Goal: Task Accomplishment & Management: Manage account settings

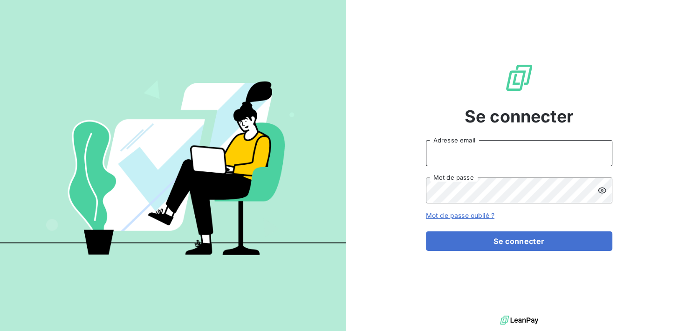
click at [465, 158] on input "Adresse email" at bounding box center [519, 153] width 186 height 26
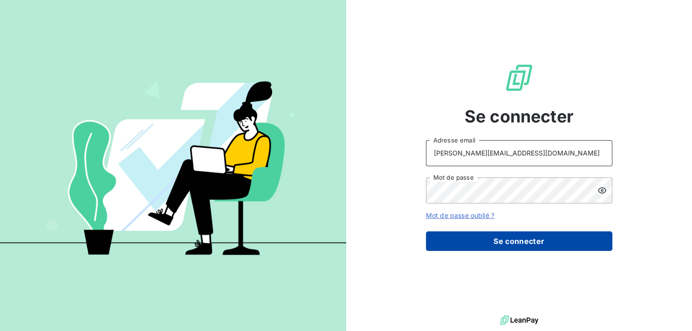
type input "[PERSON_NAME][EMAIL_ADDRESS][DOMAIN_NAME]"
click at [501, 241] on button "Se connecter" at bounding box center [519, 242] width 186 height 20
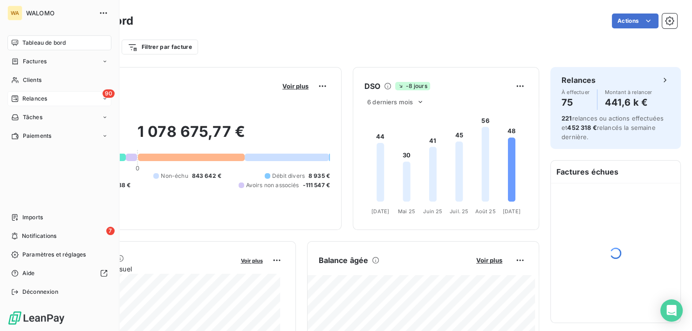
click at [14, 99] on icon at bounding box center [14, 98] width 7 height 7
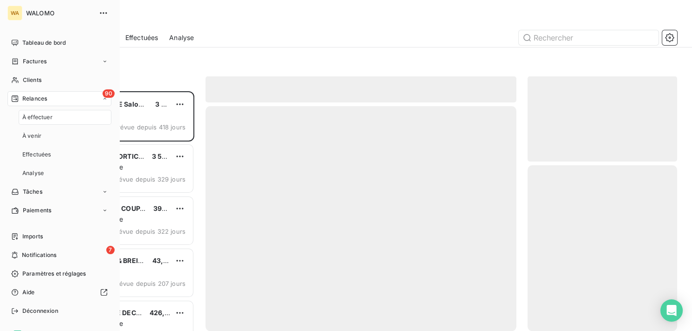
scroll to position [232, 142]
click at [51, 119] on span "À effectuer" at bounding box center [37, 117] width 30 height 8
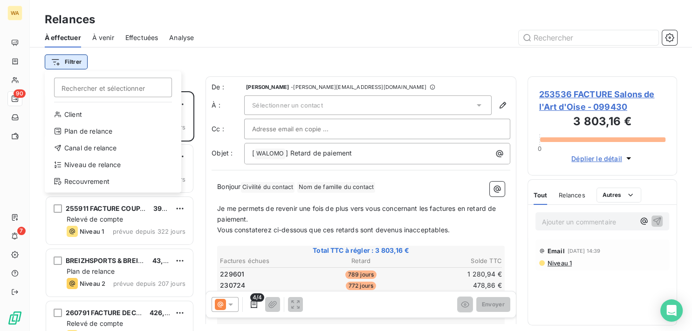
click at [66, 62] on html "WA 90 7 Relances À effectuer À venir Effectuées Analyse Filtrer Rechercher et s…" at bounding box center [346, 165] width 692 height 331
click at [111, 164] on div "Niveau de relance" at bounding box center [112, 165] width 129 height 15
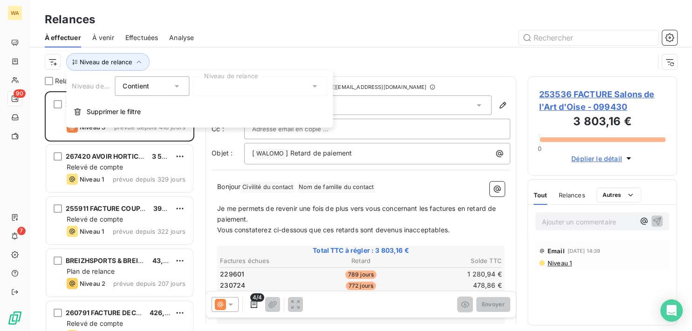
click at [276, 90] on div at bounding box center [260, 86] width 134 height 20
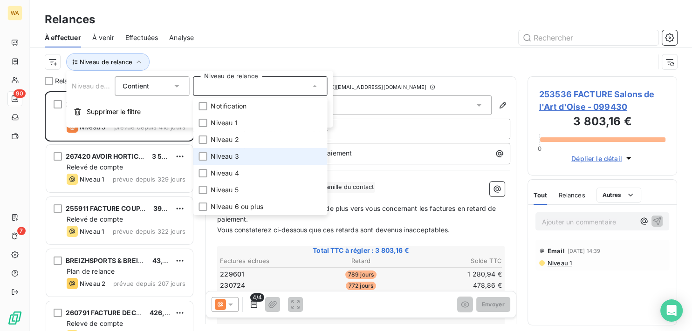
click at [244, 154] on li "Niveau 3" at bounding box center [260, 156] width 134 height 17
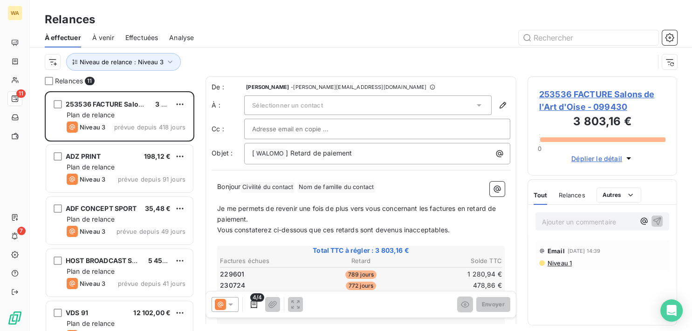
click at [331, 41] on div at bounding box center [441, 37] width 472 height 15
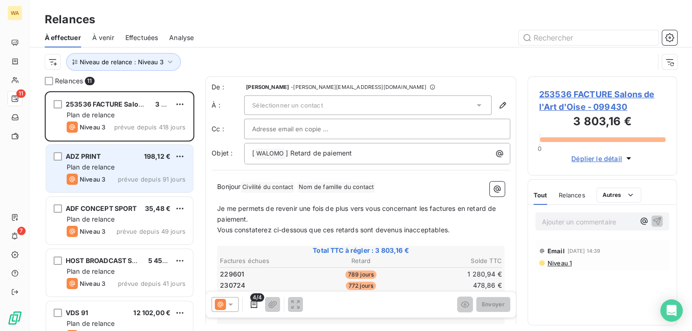
click at [146, 165] on div "Plan de relance" at bounding box center [126, 167] width 119 height 9
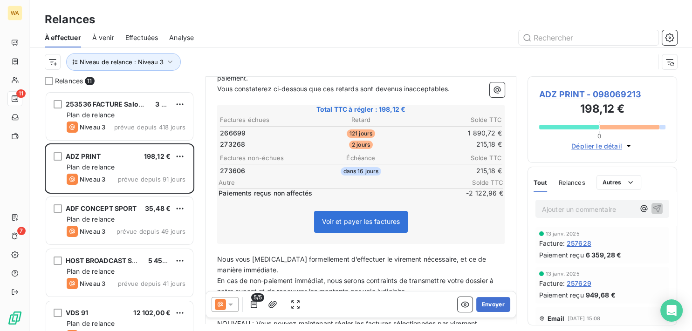
click at [217, 305] on icon at bounding box center [220, 304] width 11 height 11
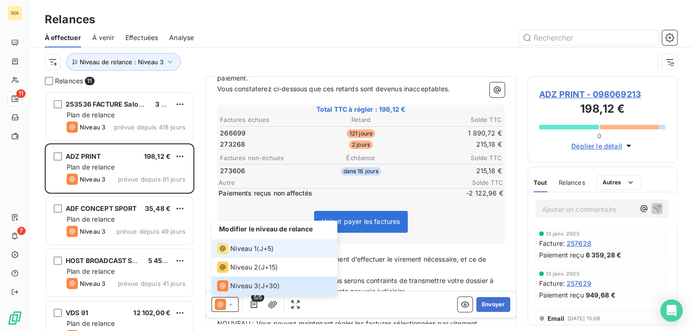
click at [240, 253] on span "Niveau 1" at bounding box center [243, 248] width 27 height 9
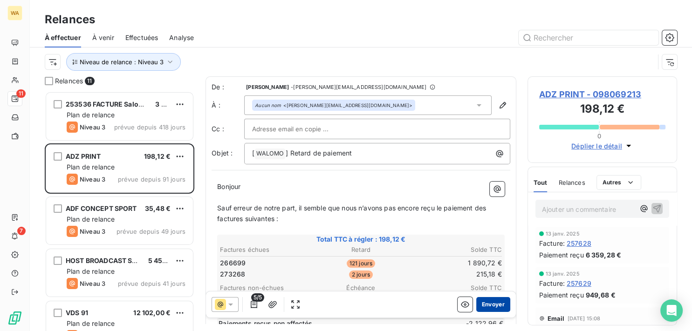
click at [490, 307] on button "Envoyer" at bounding box center [493, 304] width 34 height 15
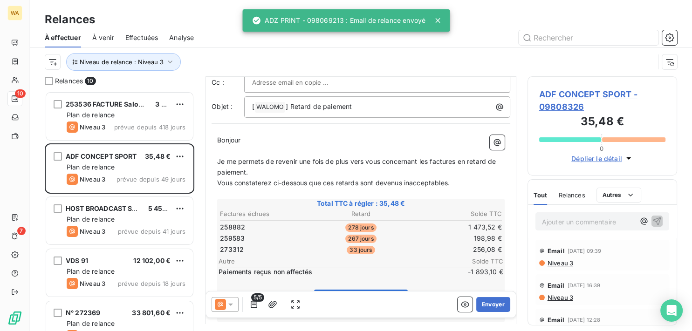
scroll to position [94, 0]
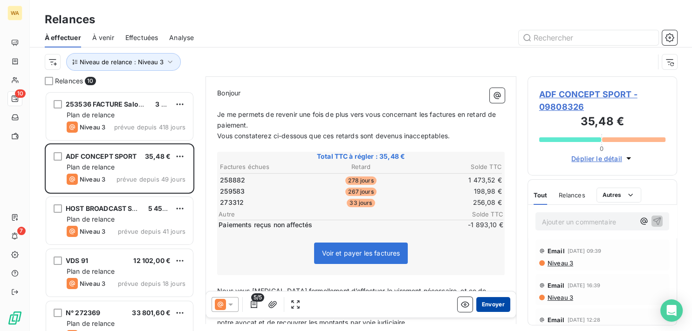
click at [490, 303] on button "Envoyer" at bounding box center [493, 304] width 34 height 15
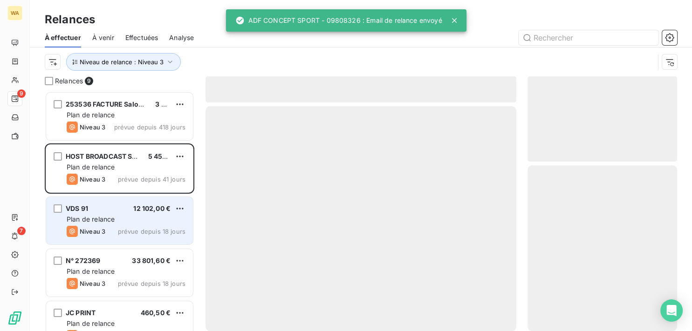
click at [124, 219] on div "Plan de relance" at bounding box center [126, 219] width 119 height 9
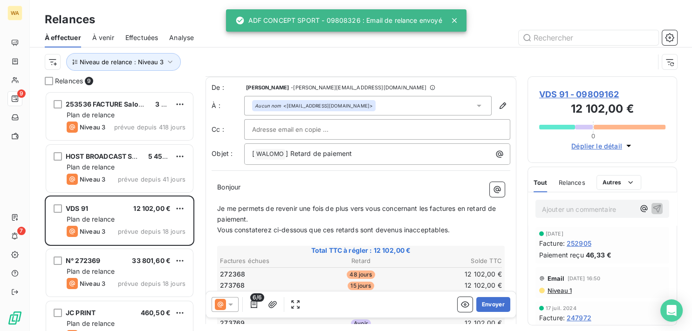
scroll to position [94, 0]
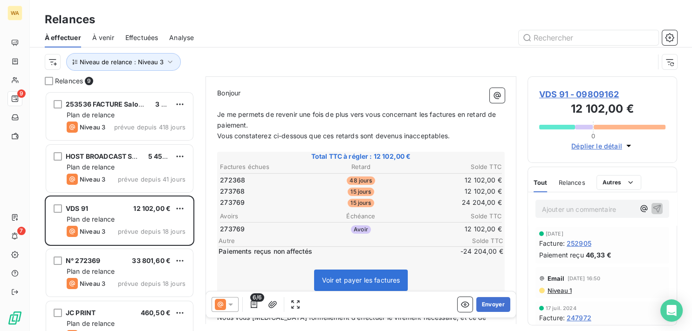
click at [228, 303] on icon at bounding box center [230, 304] width 9 height 9
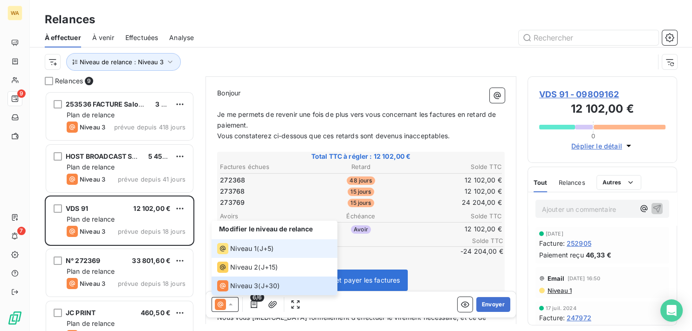
click at [241, 251] on span "Niveau 1" at bounding box center [243, 248] width 27 height 9
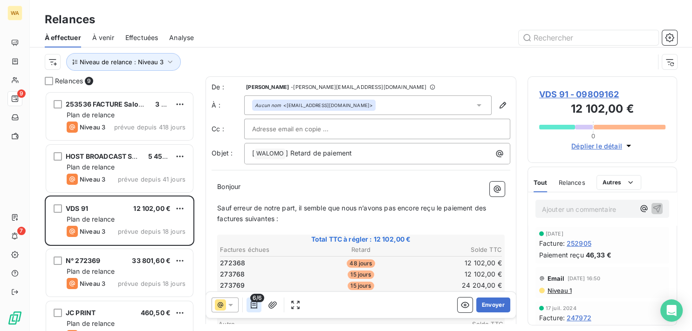
click at [253, 303] on icon "button" at bounding box center [253, 304] width 9 height 9
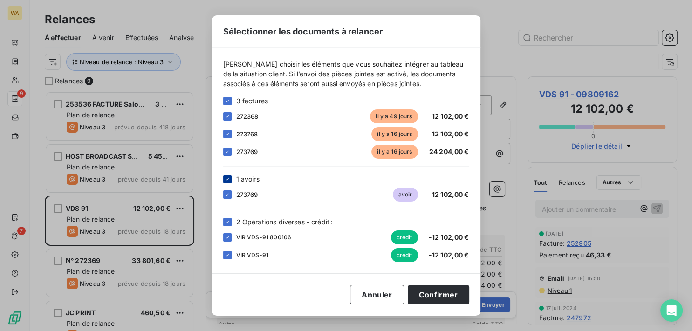
click at [226, 180] on icon at bounding box center [228, 180] width 6 height 6
click at [227, 222] on icon at bounding box center [228, 223] width 6 height 6
click at [226, 116] on icon at bounding box center [228, 117] width 6 height 6
click at [228, 258] on div at bounding box center [227, 255] width 8 height 8
click at [228, 135] on icon at bounding box center [228, 134] width 6 height 6
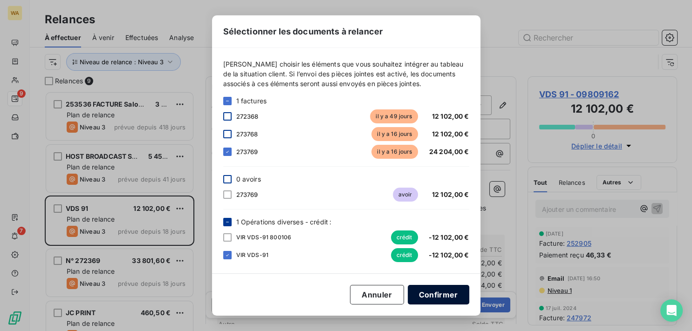
click at [443, 291] on button "Confirmer" at bounding box center [439, 295] width 62 height 20
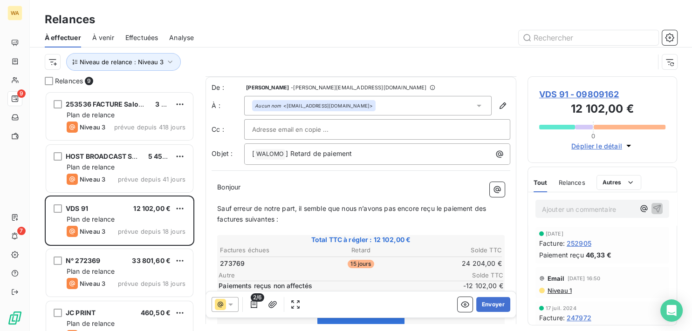
scroll to position [47, 0]
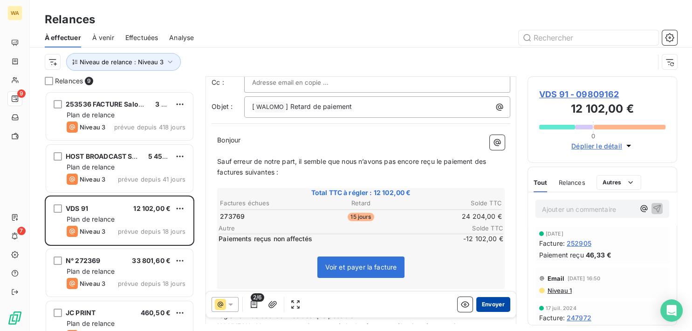
click at [495, 301] on button "Envoyer" at bounding box center [493, 304] width 34 height 15
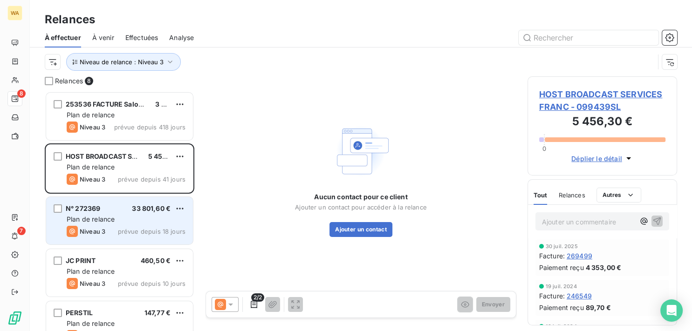
click at [124, 221] on div "Plan de relance" at bounding box center [126, 219] width 119 height 9
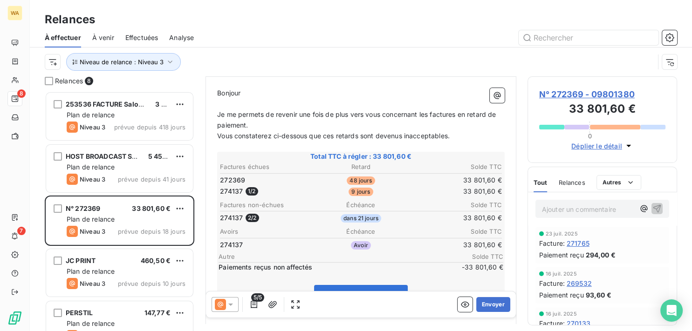
scroll to position [141, 0]
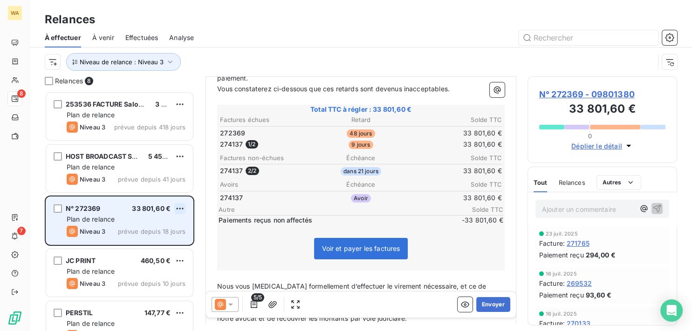
click at [179, 210] on html "WA 8 7 Relances À effectuer À venir Effectuées Analyse Niveau de relance : Nive…" at bounding box center [346, 165] width 692 height 331
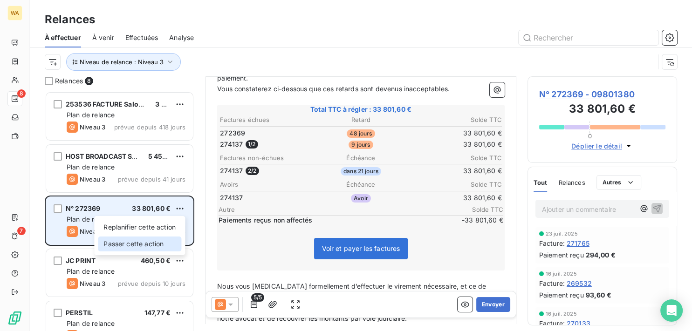
click at [151, 246] on div "Passer cette action" at bounding box center [139, 244] width 83 height 15
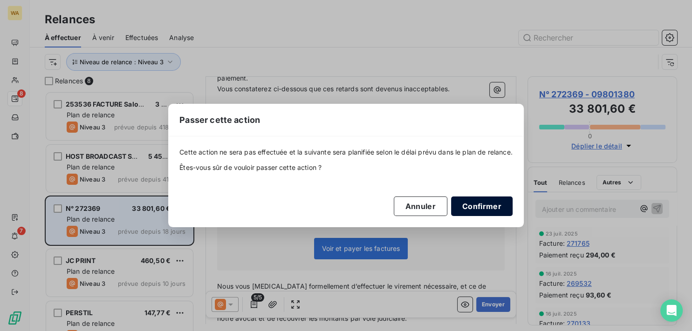
click at [479, 206] on button "Confirmer" at bounding box center [482, 207] width 62 height 20
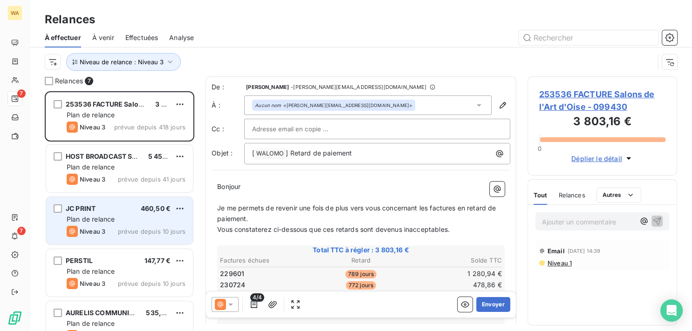
click at [125, 227] on div "Niveau 3 prévue depuis 10 jours" at bounding box center [126, 231] width 119 height 11
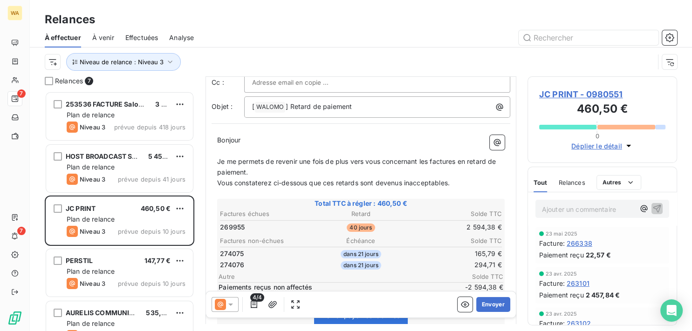
scroll to position [94, 0]
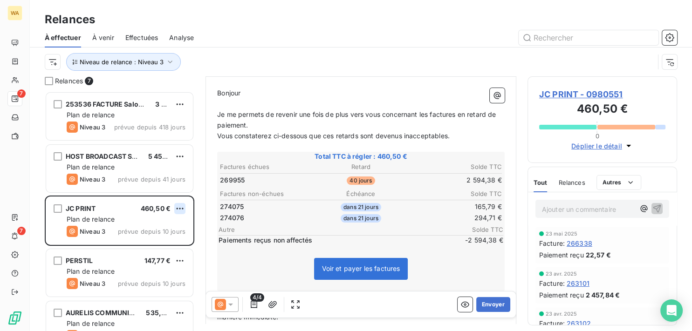
click at [179, 206] on html "WA 7 7 Relances À effectuer À venir Effectuées Analyse Niveau de relance : Nive…" at bounding box center [346, 165] width 692 height 331
click at [146, 241] on div "Passer cette action" at bounding box center [139, 244] width 83 height 15
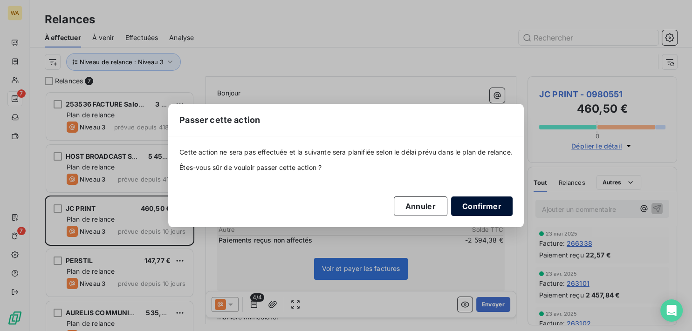
click at [493, 206] on button "Confirmer" at bounding box center [482, 207] width 62 height 20
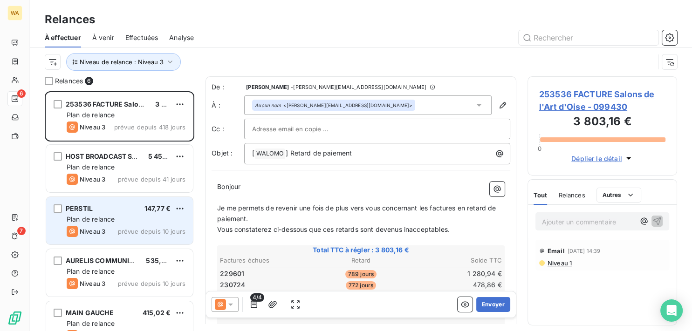
click at [105, 226] on div "Niveau 3" at bounding box center [86, 231] width 39 height 11
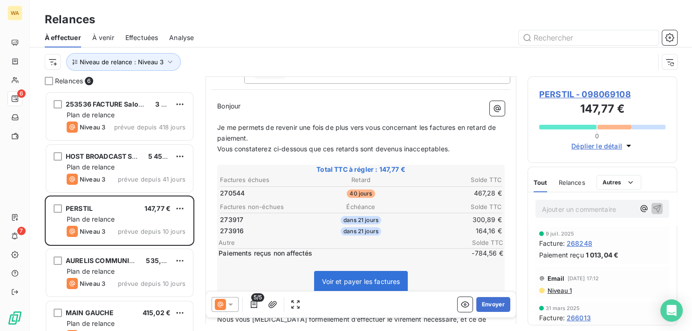
scroll to position [94, 0]
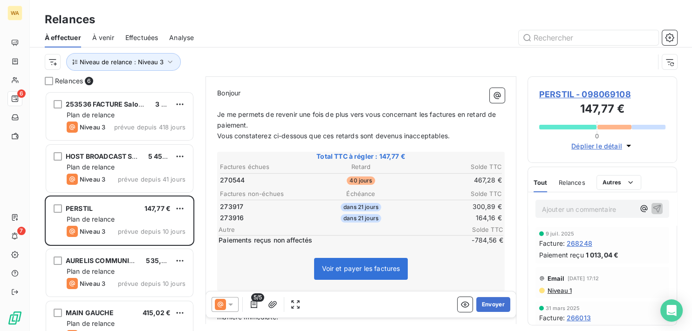
click at [223, 307] on icon at bounding box center [220, 304] width 11 height 11
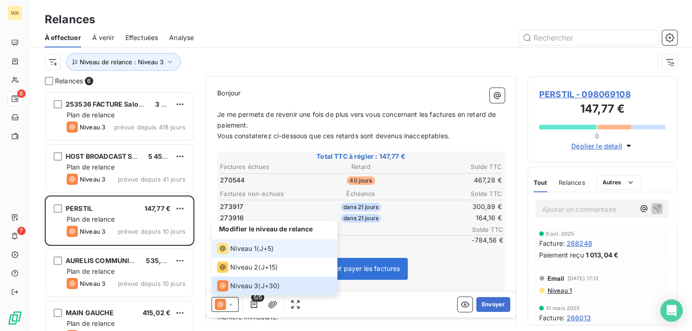
click at [243, 250] on span "Niveau 1" at bounding box center [243, 248] width 27 height 9
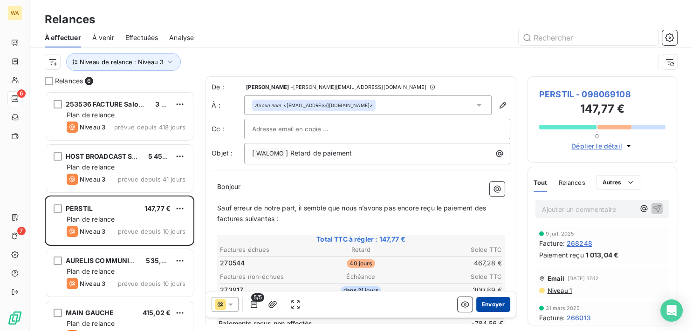
click at [497, 303] on button "Envoyer" at bounding box center [493, 304] width 34 height 15
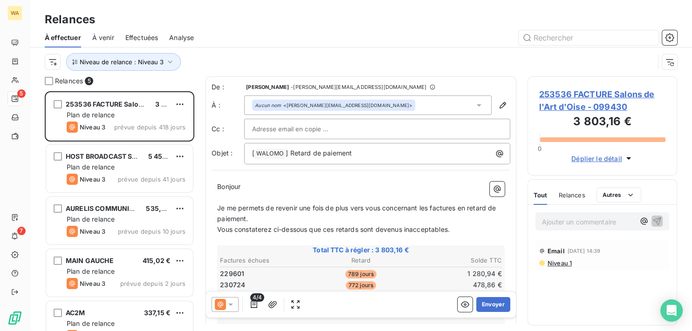
click at [131, 213] on span "AURELIS COMMUNICATION" at bounding box center [110, 209] width 89 height 8
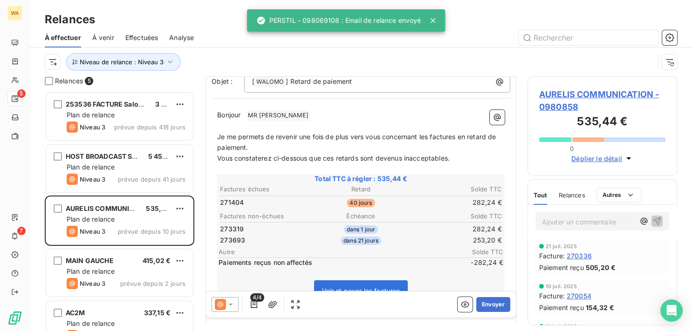
scroll to position [94, 0]
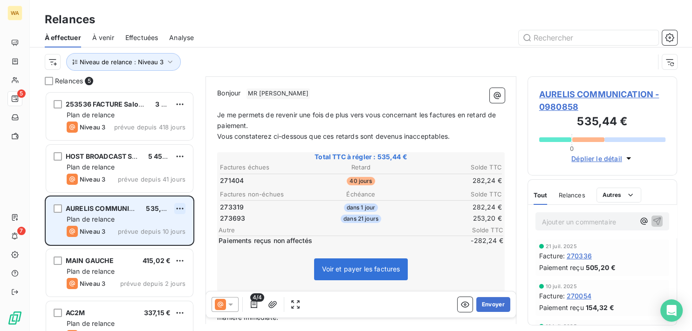
click at [184, 209] on html "WA 5 7 Relances À effectuer À venir Effectuées Analyse Niveau de relance : Nive…" at bounding box center [346, 165] width 692 height 331
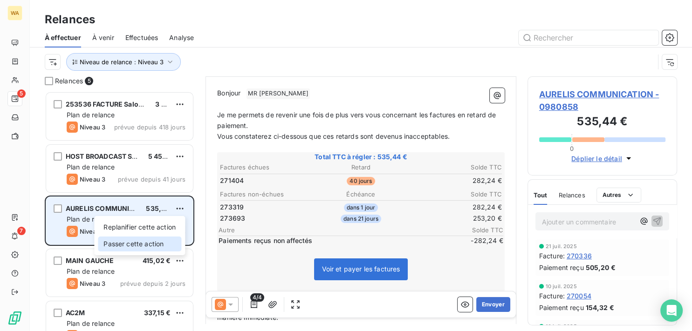
click at [162, 245] on div "Passer cette action" at bounding box center [139, 244] width 83 height 15
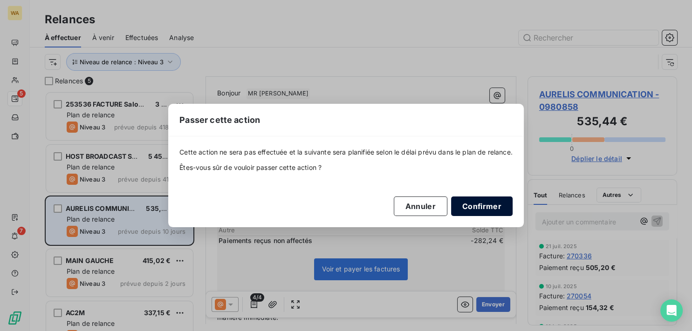
click at [471, 206] on button "Confirmer" at bounding box center [482, 207] width 62 height 20
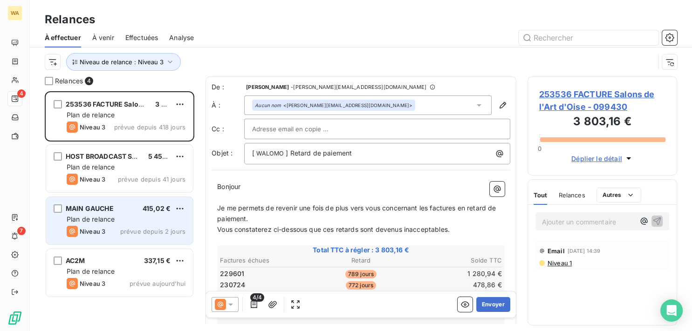
click at [143, 227] on div "Niveau 3 prévue depuis 2 jours" at bounding box center [126, 231] width 119 height 11
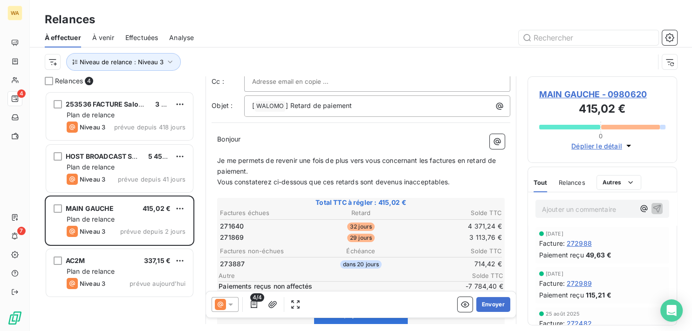
scroll to position [94, 0]
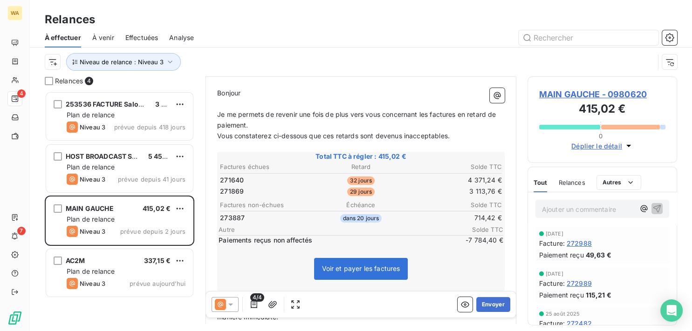
click at [225, 303] on icon at bounding box center [220, 304] width 11 height 11
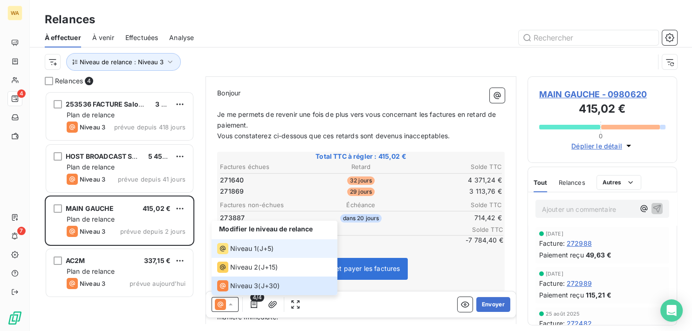
click at [242, 253] on span "Niveau 1" at bounding box center [243, 248] width 27 height 9
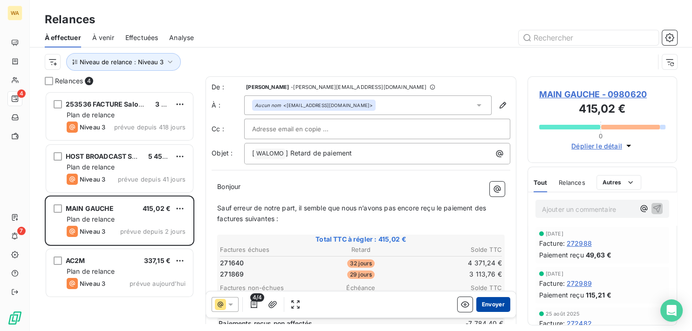
click at [484, 303] on button "Envoyer" at bounding box center [493, 304] width 34 height 15
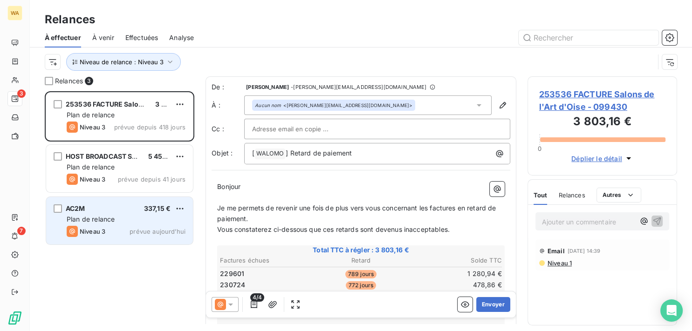
click at [137, 218] on div "Plan de relance" at bounding box center [126, 219] width 119 height 9
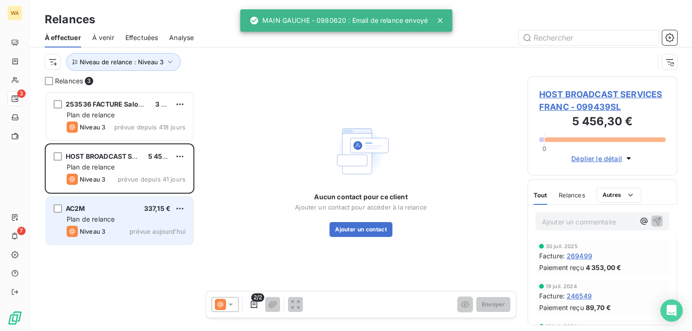
click at [144, 228] on span "prévue aujourd’hui" at bounding box center [158, 231] width 56 height 7
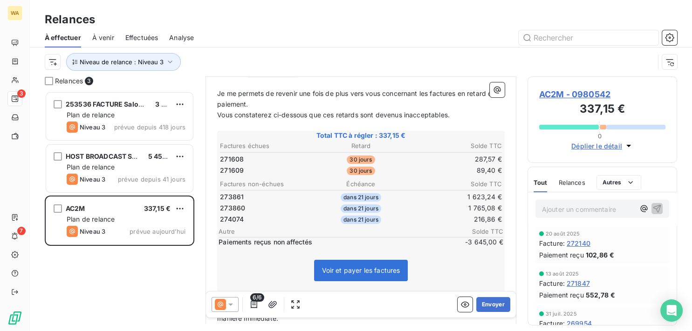
scroll to position [94, 0]
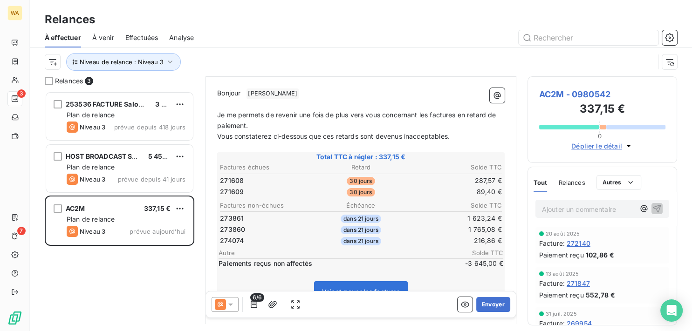
click at [232, 309] on icon at bounding box center [230, 304] width 9 height 9
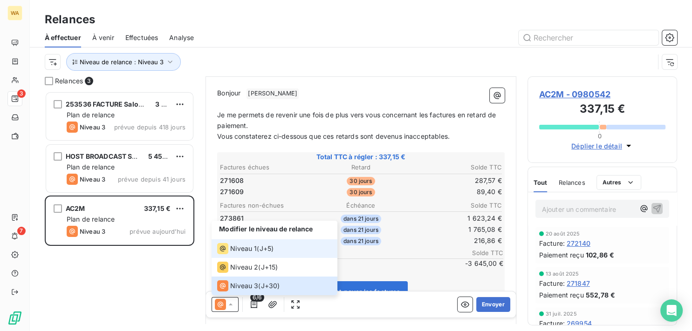
click at [242, 251] on span "Niveau 1" at bounding box center [243, 248] width 27 height 9
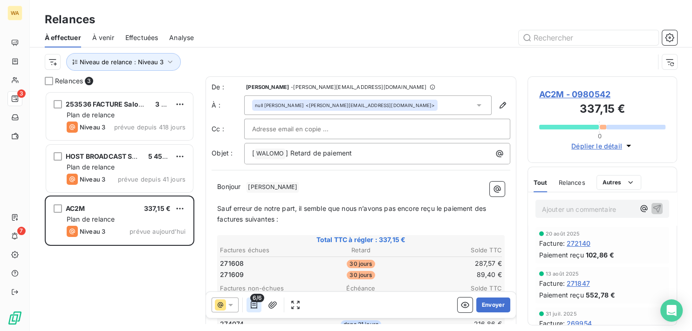
click at [255, 304] on icon "button" at bounding box center [254, 304] width 7 height 7
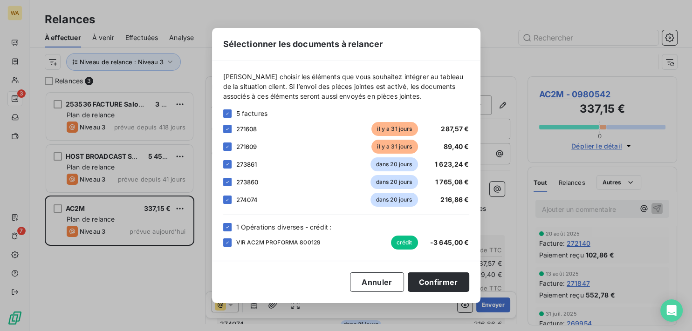
click at [226, 232] on div "1 Opérations diverses - crédit : VIR AC2M PROFORMA 800129 crédit -3 645,00 €" at bounding box center [346, 236] width 246 height 28
click at [228, 230] on icon at bounding box center [228, 228] width 6 height 6
click at [440, 283] on button "Confirmer" at bounding box center [439, 283] width 62 height 20
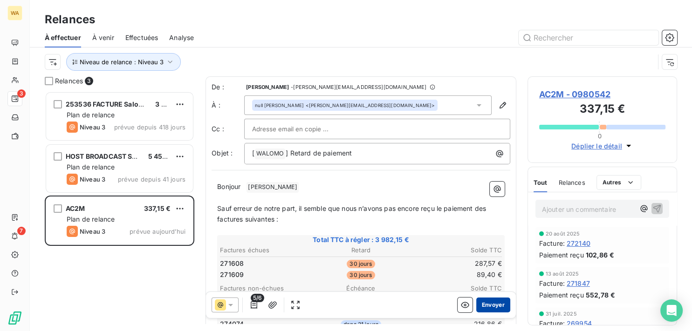
click at [489, 302] on button "Envoyer" at bounding box center [493, 304] width 34 height 15
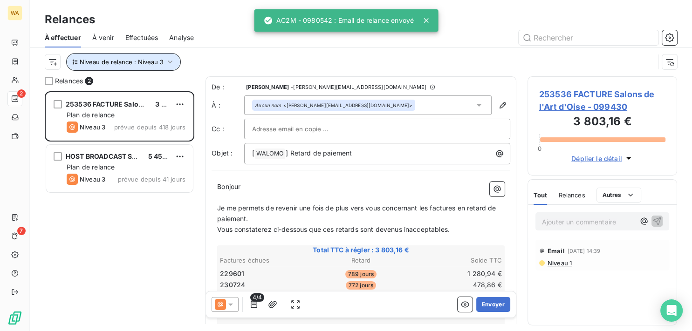
click at [166, 65] on icon "button" at bounding box center [169, 61] width 9 height 9
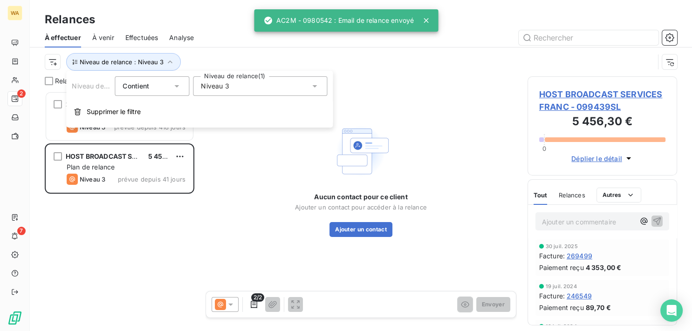
click at [222, 89] on span "Niveau 3" at bounding box center [215, 86] width 28 height 9
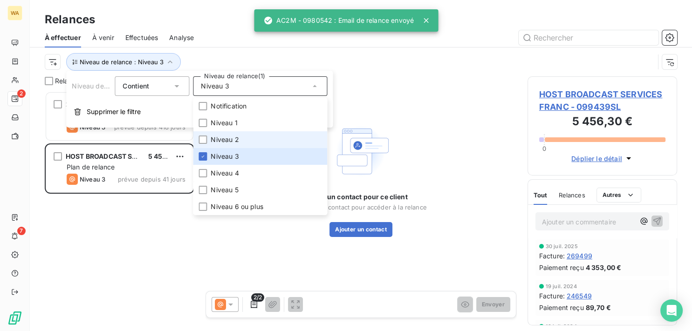
click at [229, 143] on span "Niveau 2" at bounding box center [225, 139] width 28 height 9
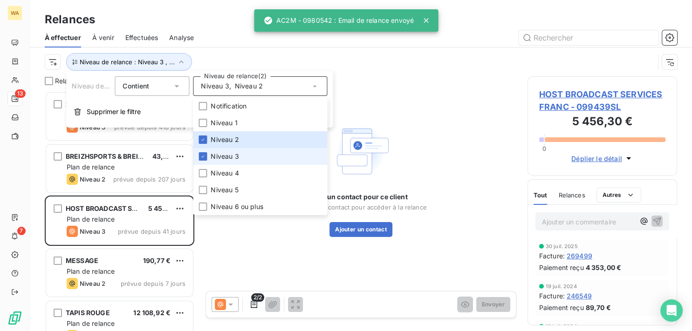
scroll to position [232, 142]
click at [232, 157] on span "Niveau 3" at bounding box center [225, 156] width 28 height 9
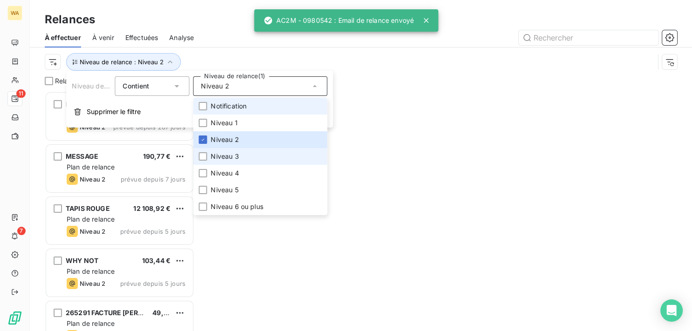
scroll to position [232, 142]
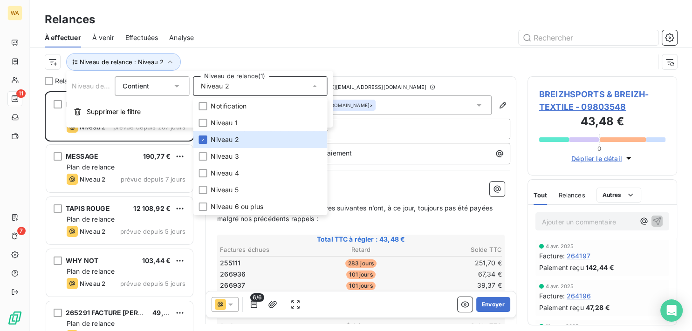
click at [400, 64] on div "Niveau de relance : Niveau 2" at bounding box center [350, 62] width 610 height 18
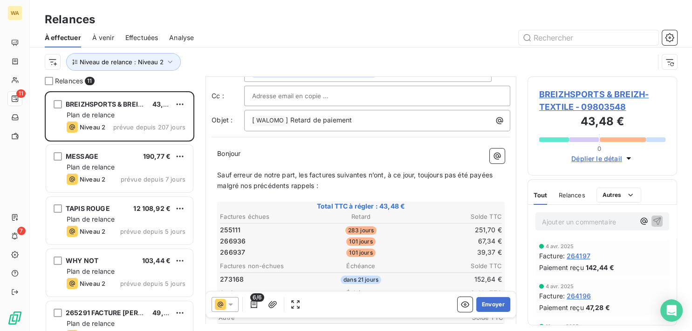
scroll to position [94, 0]
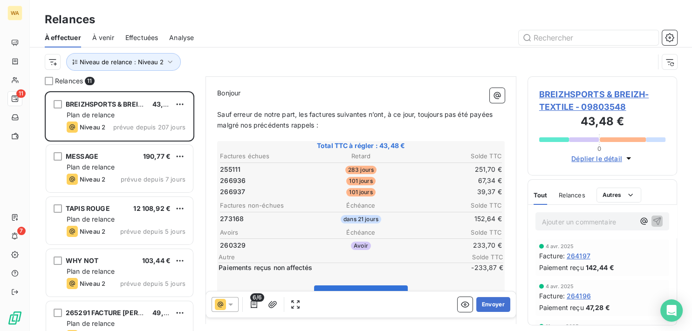
click at [231, 308] on icon at bounding box center [230, 304] width 9 height 9
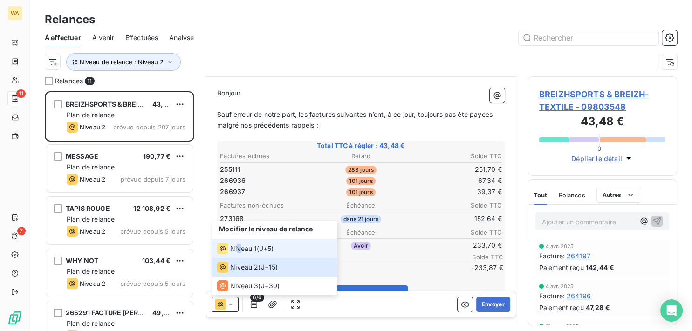
click at [239, 254] on span "Niveau 1" at bounding box center [243, 248] width 27 height 9
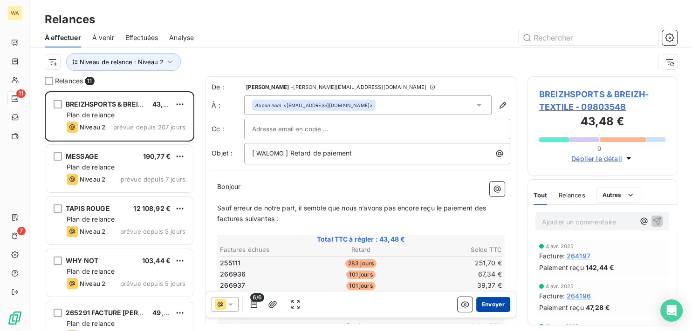
click at [483, 309] on button "Envoyer" at bounding box center [493, 304] width 34 height 15
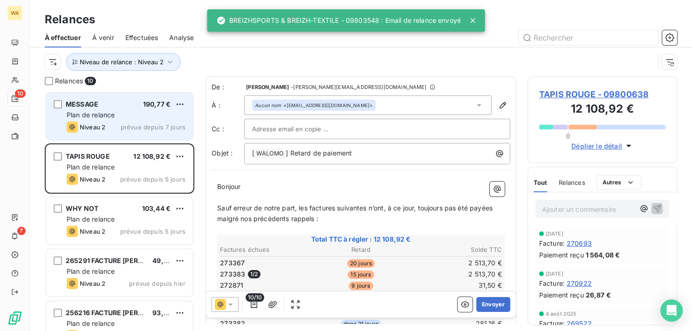
click at [101, 124] on span "Niveau 2" at bounding box center [93, 127] width 26 height 7
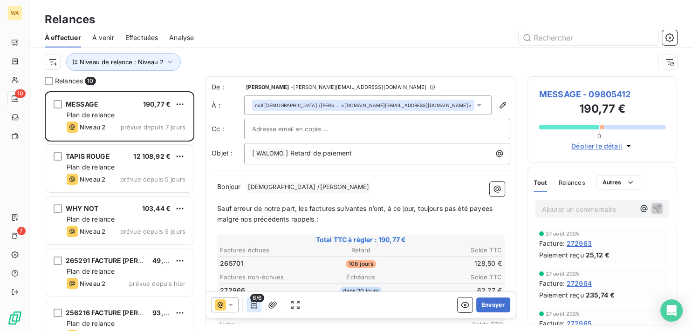
click at [251, 305] on icon "button" at bounding box center [253, 304] width 9 height 9
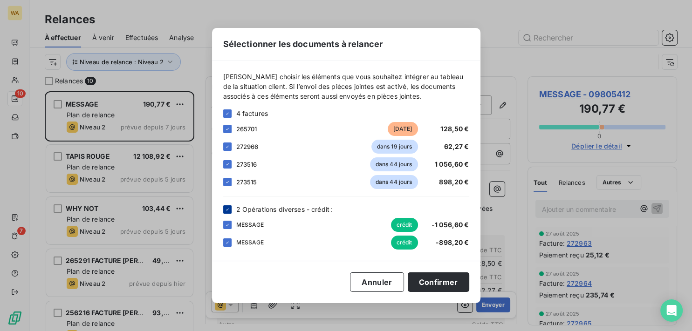
click at [229, 211] on icon at bounding box center [228, 210] width 6 height 6
click at [229, 166] on icon at bounding box center [228, 165] width 6 height 6
click at [230, 174] on div "3 factures 265701 [DATE] 128,50 € 272966 dans 19 jours 62,27 € 273516 dans 44 j…" at bounding box center [346, 149] width 246 height 81
click at [228, 184] on icon at bounding box center [228, 182] width 6 height 6
click at [439, 283] on button "Confirmer" at bounding box center [439, 283] width 62 height 20
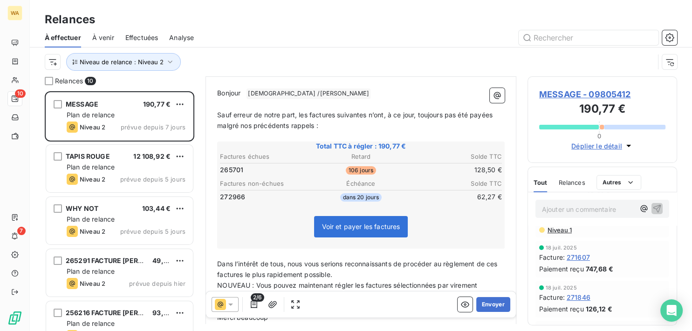
scroll to position [94, 0]
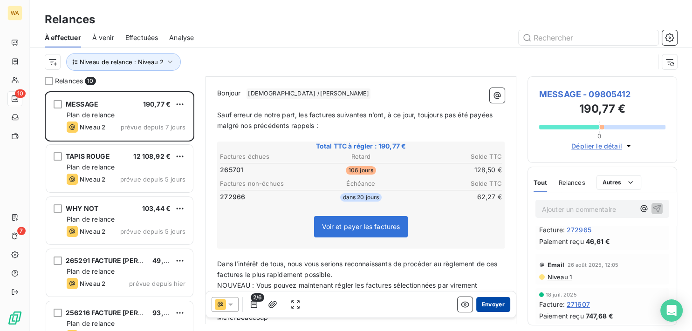
click at [487, 307] on button "Envoyer" at bounding box center [493, 304] width 34 height 15
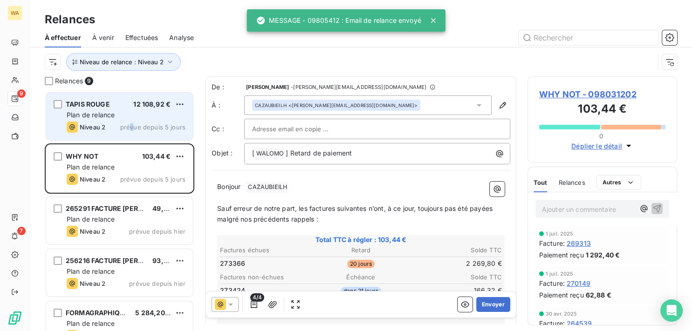
click at [133, 121] on div "TAPIS ROUGE 12 108,92 € Plan de relance Niveau 2 prévue depuis 5 jours" at bounding box center [119, 117] width 147 height 48
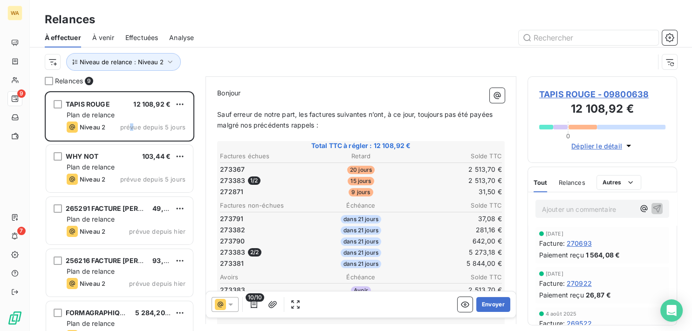
scroll to position [141, 0]
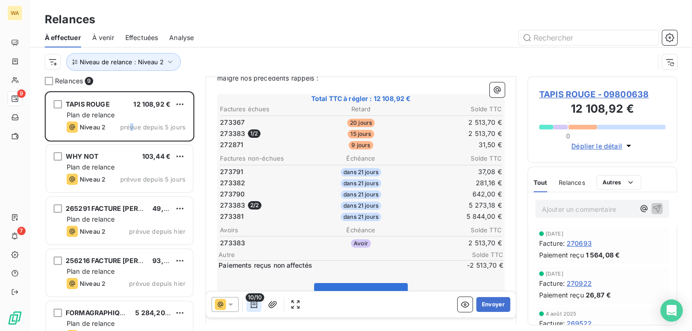
click at [251, 306] on icon "button" at bounding box center [253, 304] width 9 height 9
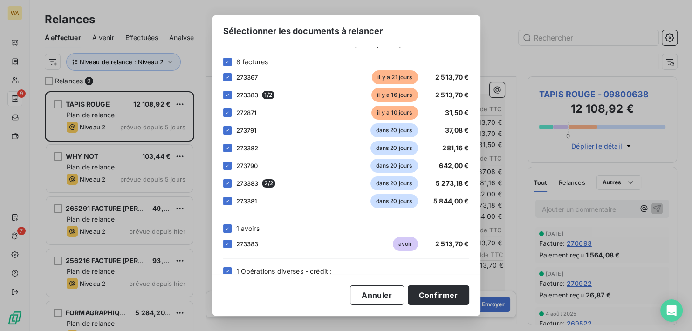
scroll to position [69, 0]
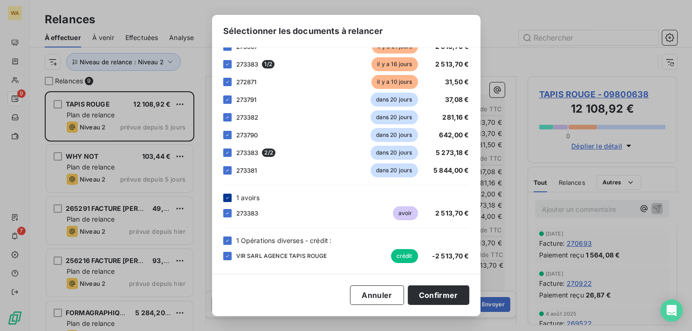
click at [229, 199] on icon at bounding box center [228, 198] width 6 height 6
click at [232, 241] on div "1 Opérations diverses - crédit :" at bounding box center [346, 241] width 246 height 10
click at [226, 237] on div at bounding box center [227, 241] width 8 height 8
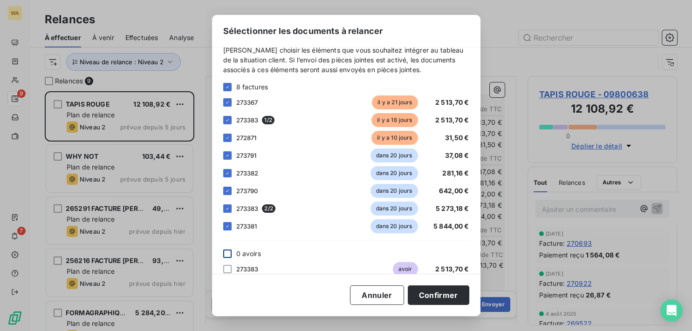
scroll to position [0, 0]
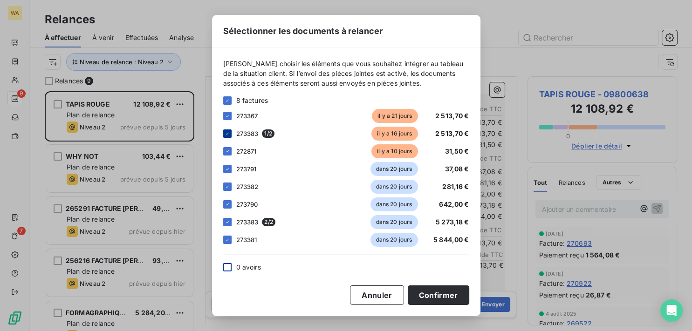
click at [227, 131] on div at bounding box center [227, 134] width 8 height 8
click at [228, 115] on icon at bounding box center [228, 116] width 6 height 6
click at [433, 292] on button "Confirmer" at bounding box center [439, 296] width 62 height 20
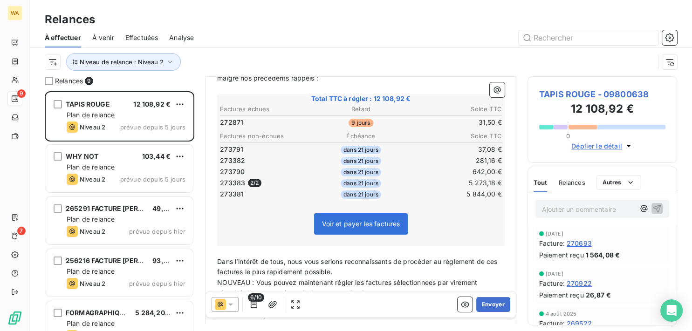
click at [236, 306] on div at bounding box center [225, 304] width 27 height 15
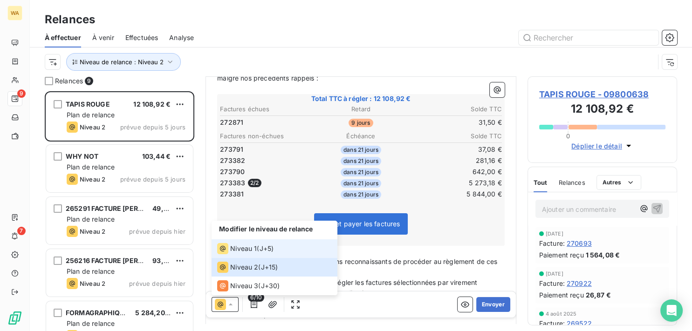
click at [241, 249] on span "Niveau 1" at bounding box center [243, 248] width 27 height 9
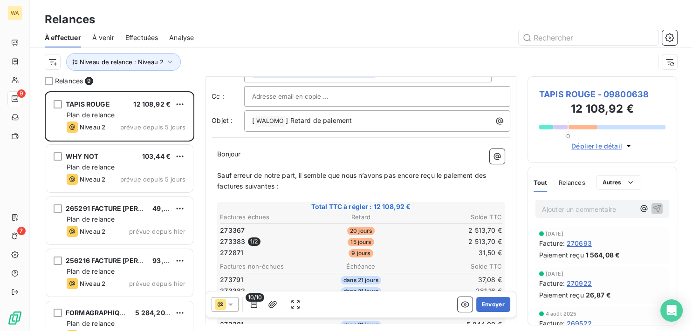
scroll to position [47, 0]
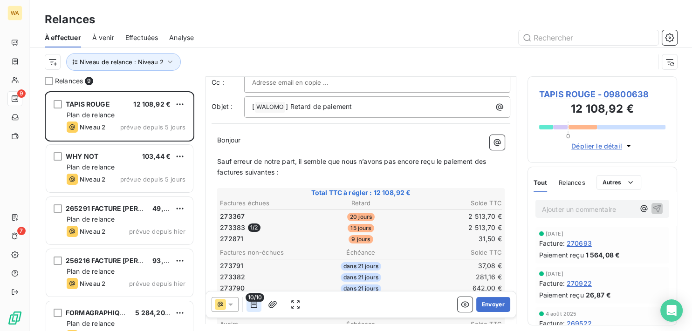
click at [255, 305] on icon "button" at bounding box center [253, 304] width 9 height 9
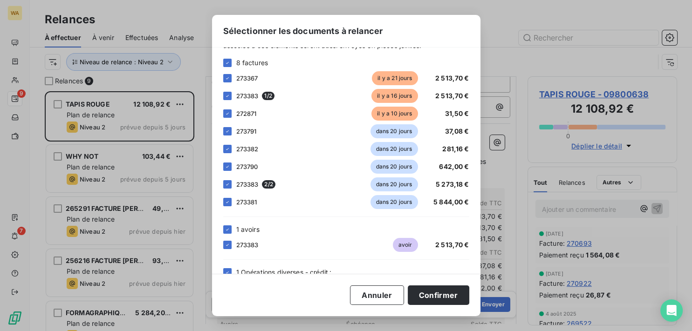
scroll to position [69, 0]
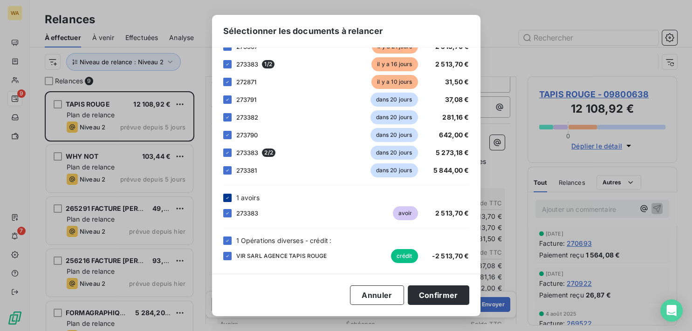
click at [227, 199] on icon at bounding box center [227, 198] width 3 height 2
click at [228, 238] on icon at bounding box center [228, 241] width 6 height 6
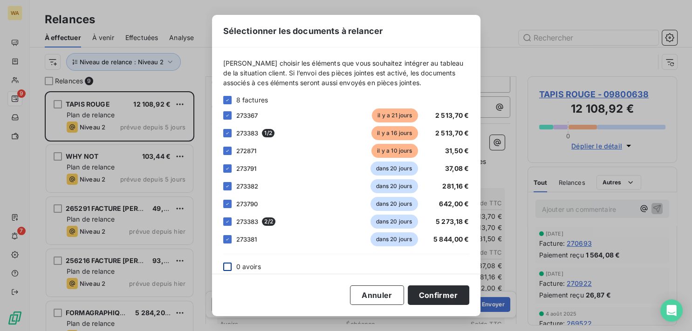
scroll to position [0, 0]
click at [225, 117] on icon at bounding box center [228, 116] width 6 height 6
click at [227, 132] on icon at bounding box center [228, 134] width 6 height 6
click at [457, 294] on button "Confirmer" at bounding box center [439, 296] width 62 height 20
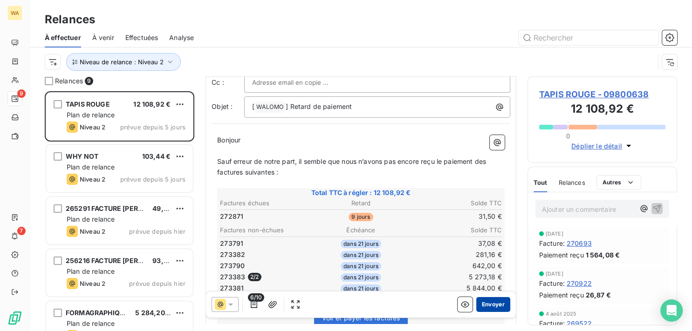
click at [488, 302] on button "Envoyer" at bounding box center [493, 304] width 34 height 15
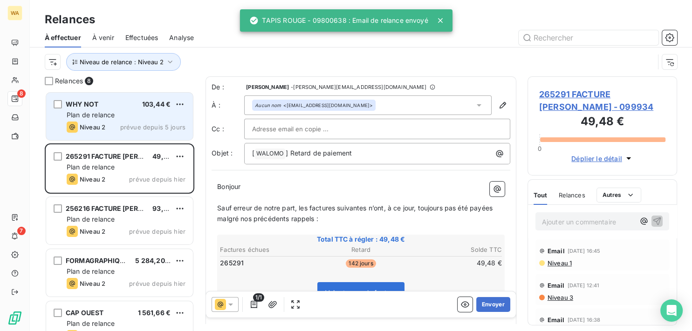
click at [145, 126] on span "prévue depuis 5 jours" at bounding box center [152, 127] width 65 height 7
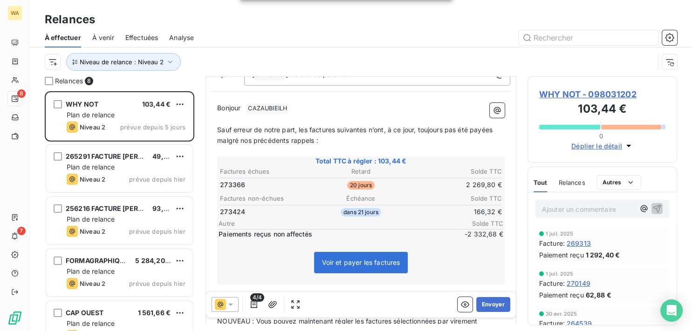
scroll to position [94, 0]
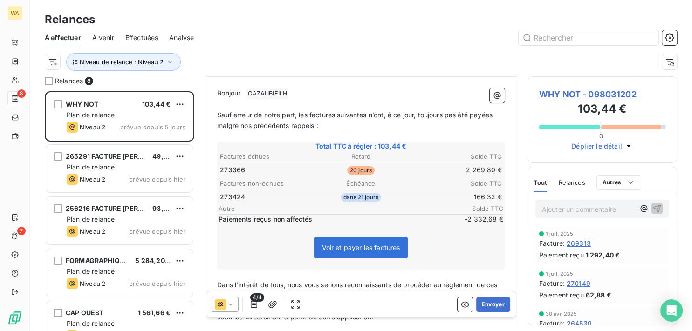
click at [226, 308] on icon at bounding box center [220, 304] width 11 height 11
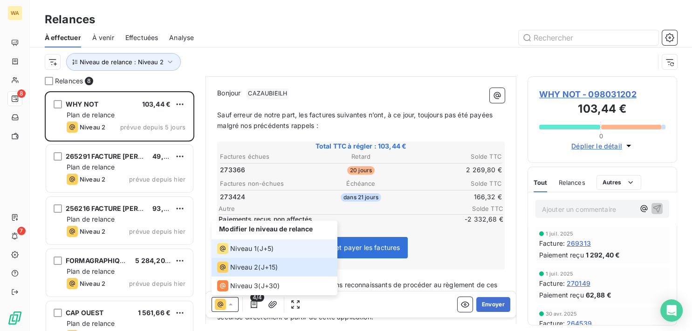
click at [241, 255] on li "Niveau 1 ( J+5 )" at bounding box center [275, 249] width 126 height 19
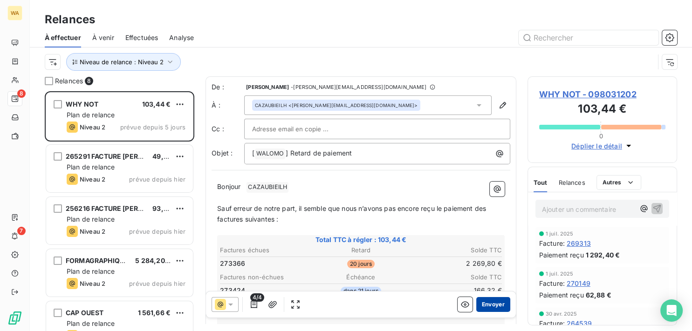
click at [481, 303] on button "Envoyer" at bounding box center [493, 304] width 34 height 15
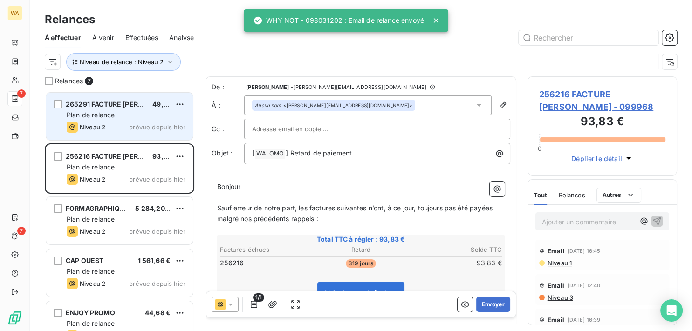
click at [132, 131] on div "Niveau 2 prévue depuis hier" at bounding box center [126, 127] width 119 height 11
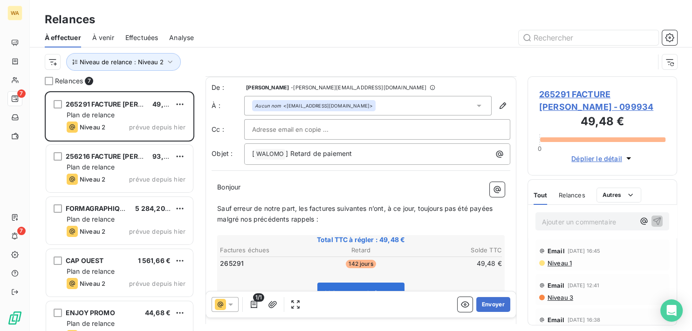
scroll to position [47, 0]
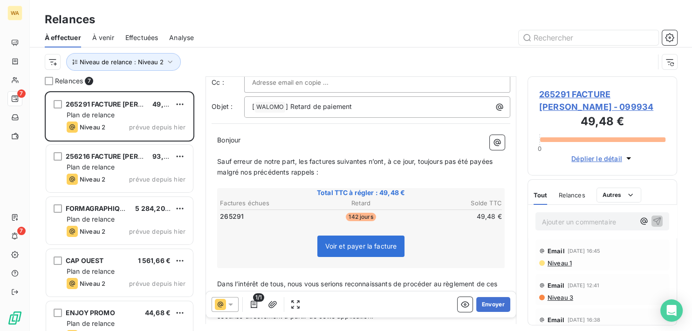
click at [230, 305] on icon at bounding box center [230, 305] width 5 height 2
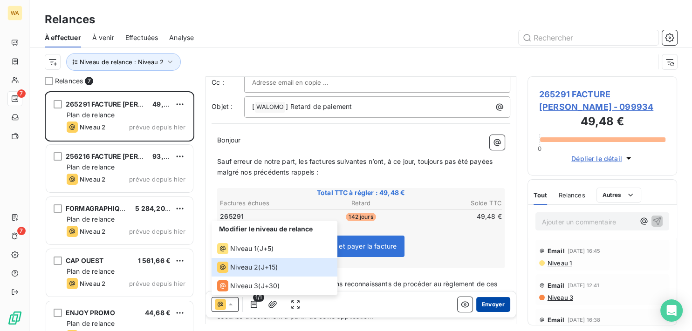
click at [484, 303] on button "Envoyer" at bounding box center [493, 304] width 34 height 15
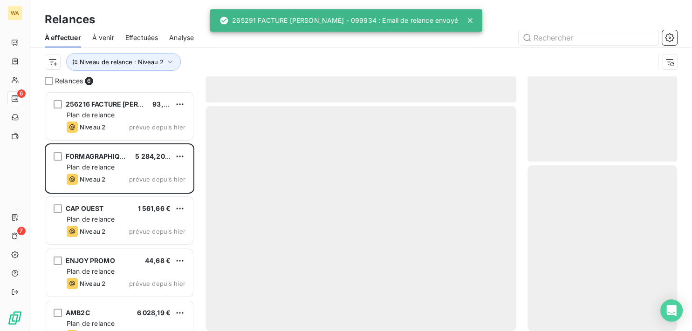
click at [484, 303] on div at bounding box center [361, 218] width 311 height 225
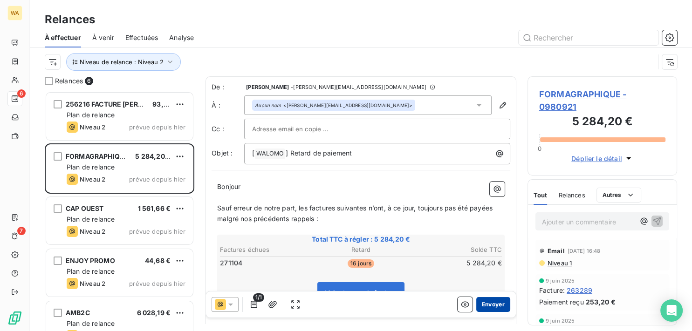
click at [487, 304] on button "Envoyer" at bounding box center [493, 304] width 34 height 15
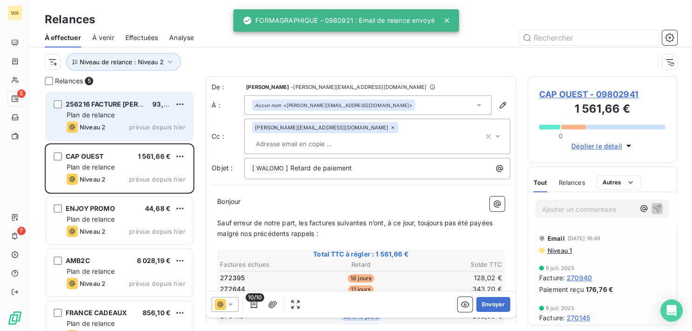
click at [124, 121] on div "256216 FACTURE [PERSON_NAME] 93,83 € Plan de relance Niveau 2 prévue depuis [DA…" at bounding box center [119, 117] width 147 height 48
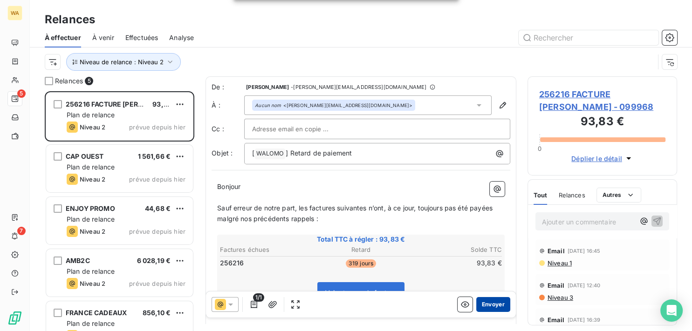
click at [485, 301] on button "Envoyer" at bounding box center [493, 304] width 34 height 15
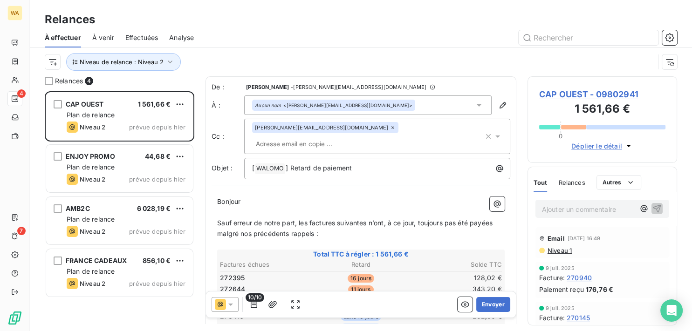
scroll to position [52, 0]
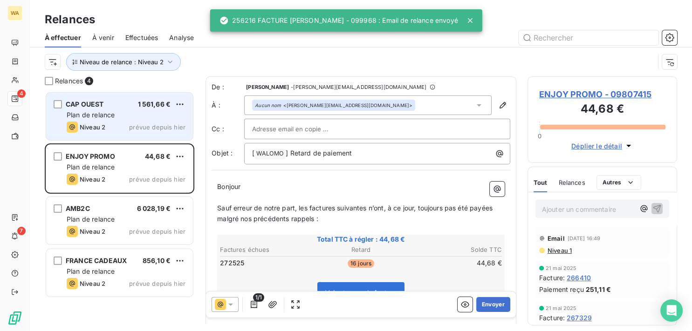
click at [126, 131] on div "Niveau 2 prévue depuis hier" at bounding box center [126, 127] width 119 height 11
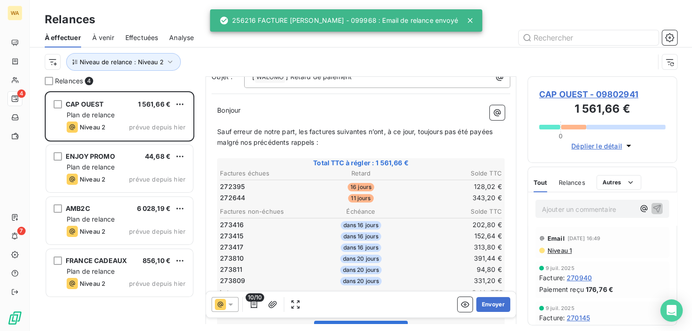
scroll to position [94, 0]
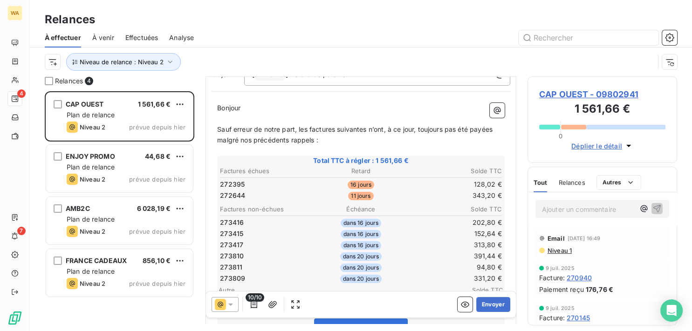
click at [234, 306] on icon at bounding box center [230, 304] width 9 height 9
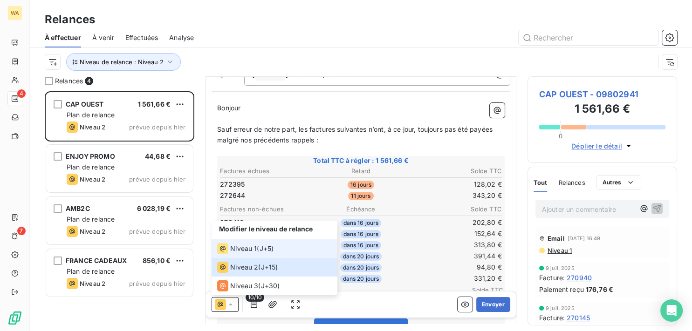
click at [242, 254] on div "Niveau 1" at bounding box center [237, 248] width 40 height 11
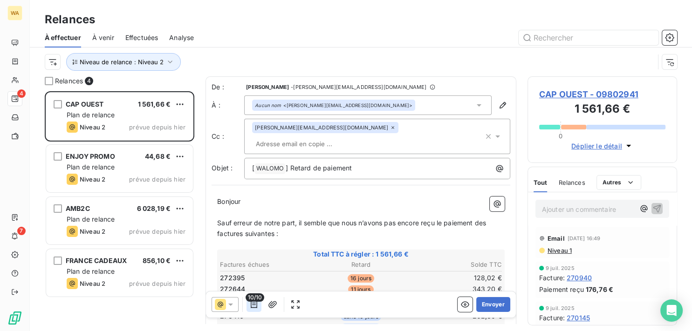
click at [256, 304] on icon "button" at bounding box center [253, 304] width 9 height 9
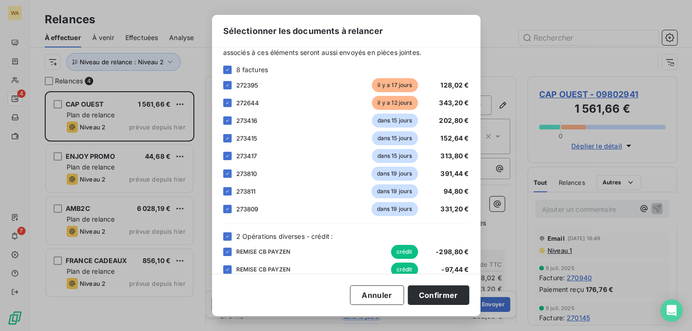
scroll to position [45, 0]
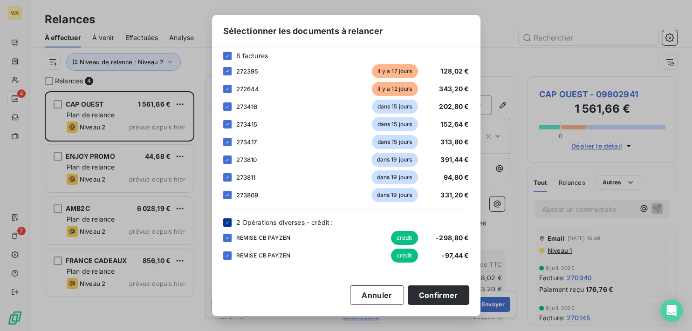
click at [228, 223] on icon at bounding box center [228, 223] width 6 height 6
click at [441, 295] on button "Confirmer" at bounding box center [439, 296] width 62 height 20
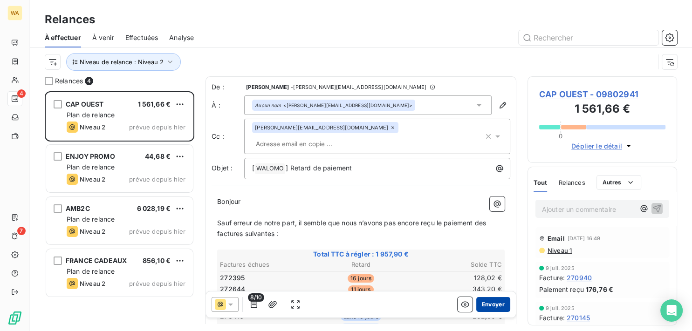
click at [489, 304] on button "Envoyer" at bounding box center [493, 304] width 34 height 15
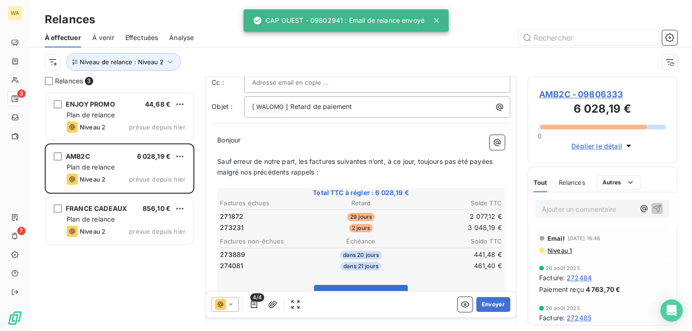
scroll to position [94, 0]
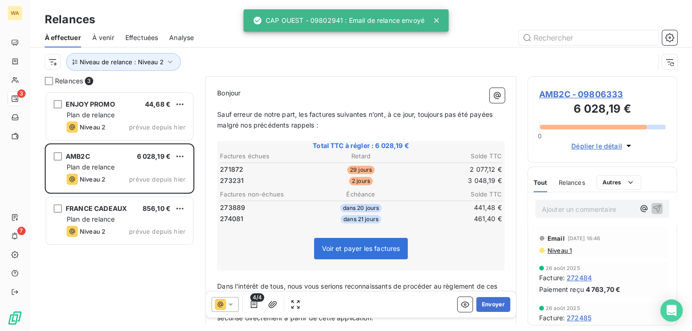
click at [233, 303] on icon at bounding box center [230, 304] width 9 height 9
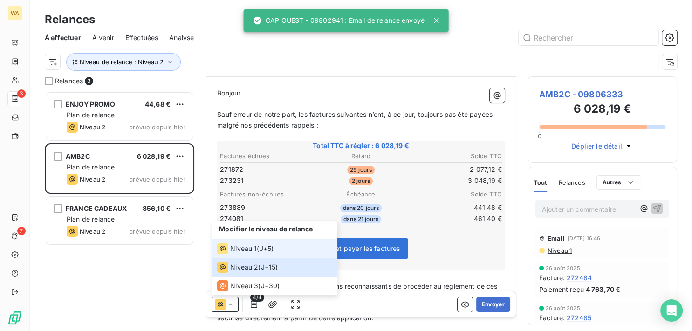
click at [243, 251] on span "Niveau 1" at bounding box center [243, 248] width 27 height 9
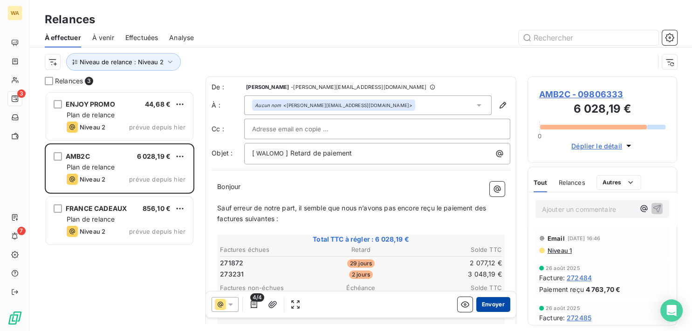
click at [483, 303] on button "Envoyer" at bounding box center [493, 304] width 34 height 15
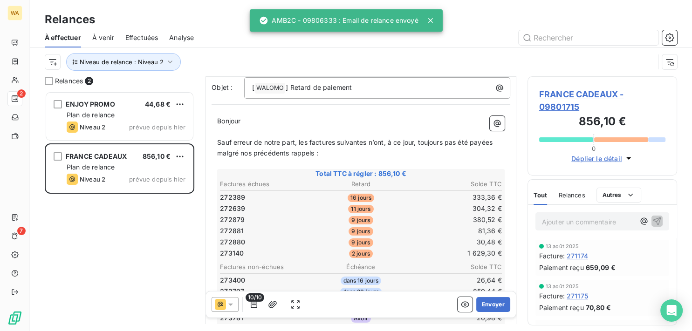
scroll to position [47, 0]
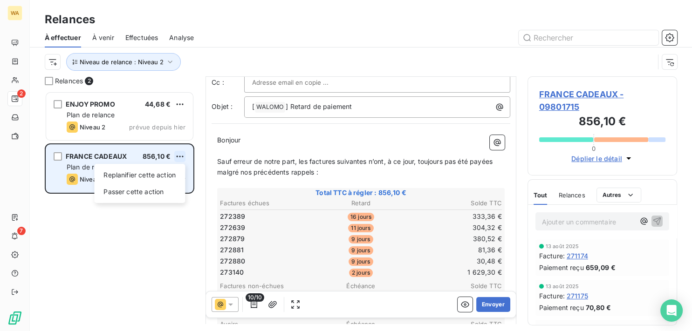
click at [179, 157] on html "WA 2 7 Relances À effectuer À venir Effectuées Analyse Niveau de relance : Nive…" at bounding box center [346, 165] width 692 height 331
click at [148, 193] on div "Passer cette action" at bounding box center [139, 192] width 83 height 15
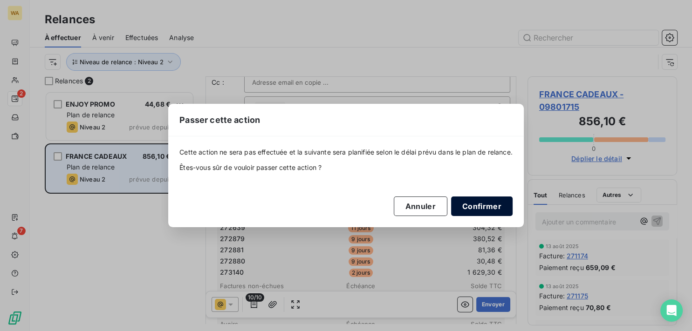
click at [478, 206] on button "Confirmer" at bounding box center [482, 207] width 62 height 20
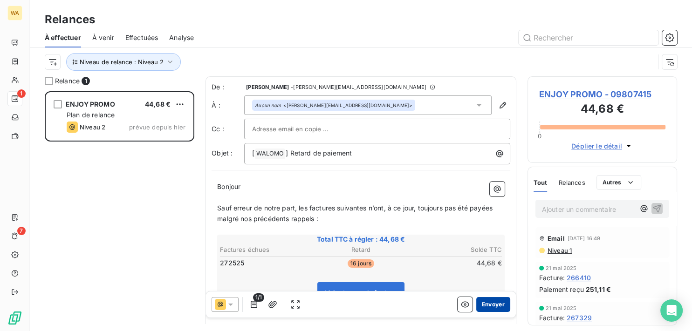
click at [479, 307] on button "Envoyer" at bounding box center [493, 304] width 34 height 15
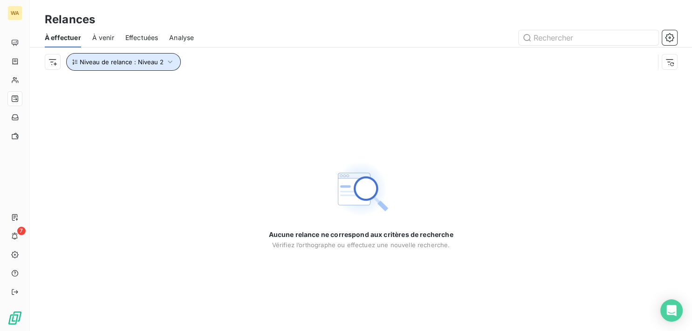
click at [161, 68] on button "Niveau de relance : Niveau 2" at bounding box center [123, 62] width 115 height 18
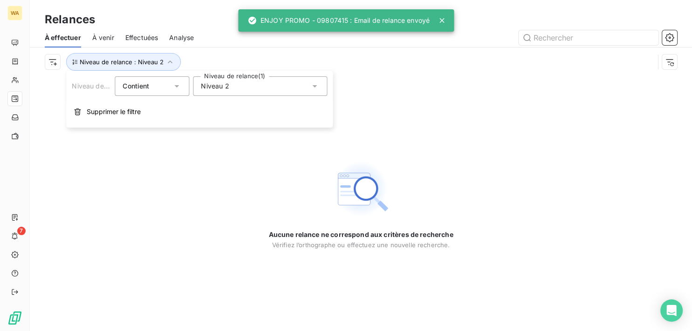
click at [251, 90] on div "Niveau 2" at bounding box center [260, 86] width 134 height 20
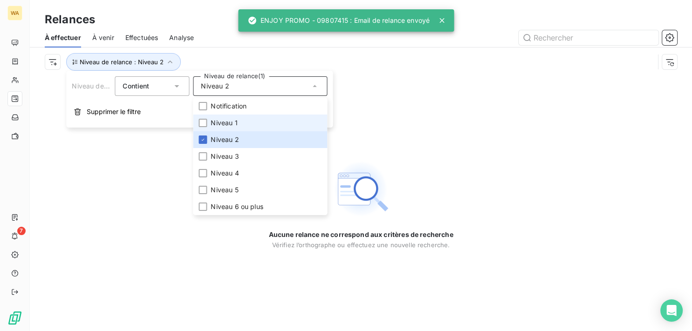
click at [238, 121] on li "Niveau 1" at bounding box center [260, 123] width 134 height 17
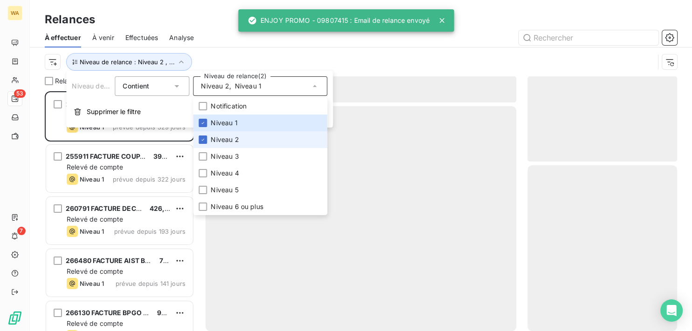
scroll to position [232, 142]
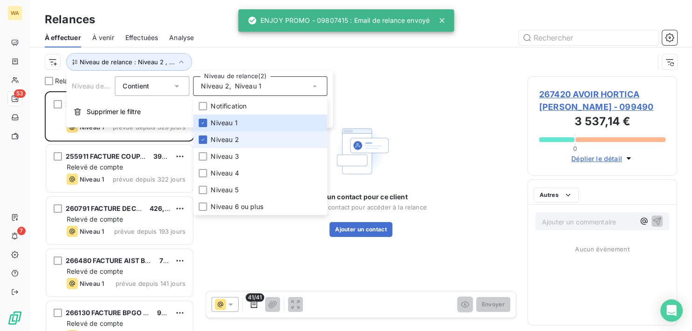
click at [232, 138] on span "Niveau 2" at bounding box center [225, 139] width 28 height 9
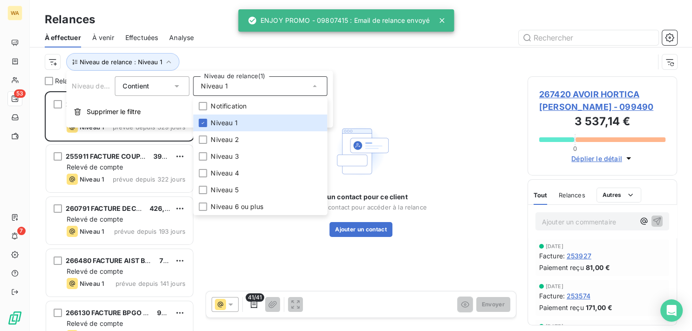
click at [224, 46] on div "À effectuer À venir Effectuées Analyse" at bounding box center [361, 38] width 662 height 20
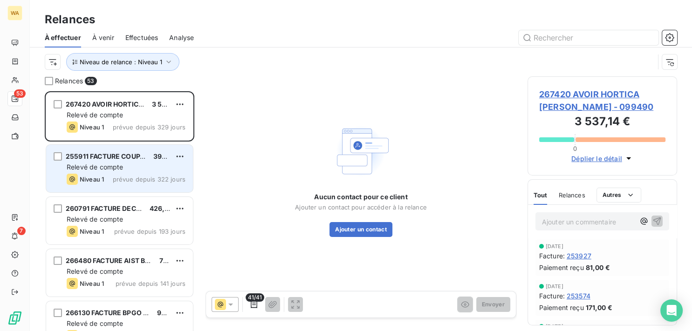
click at [123, 168] on div "Relevé de compte" at bounding box center [126, 167] width 119 height 9
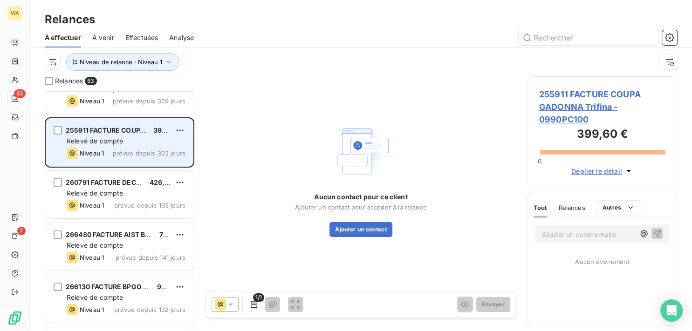
scroll to position [47, 0]
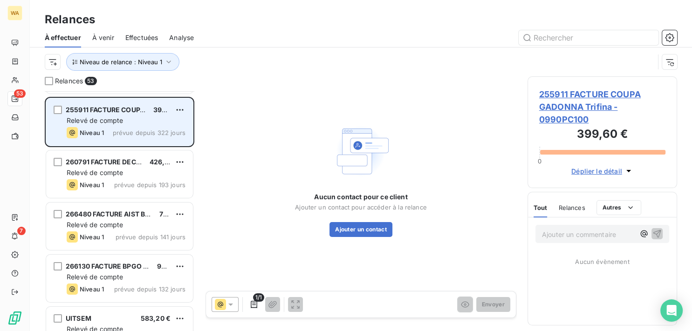
click at [123, 168] on div "Relevé de compte" at bounding box center [126, 172] width 119 height 9
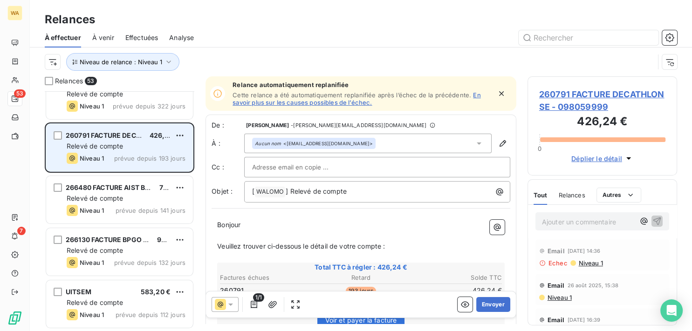
scroll to position [94, 0]
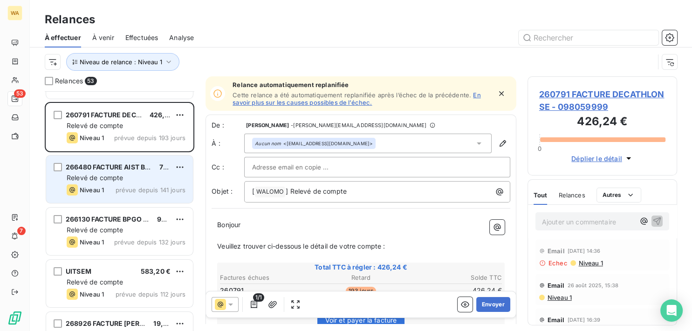
click at [126, 172] on div "266480 FACTURE AIST Béziers Cour d'Hérault 79,32 € Relevé de compte Niveau 1 pr…" at bounding box center [119, 180] width 147 height 48
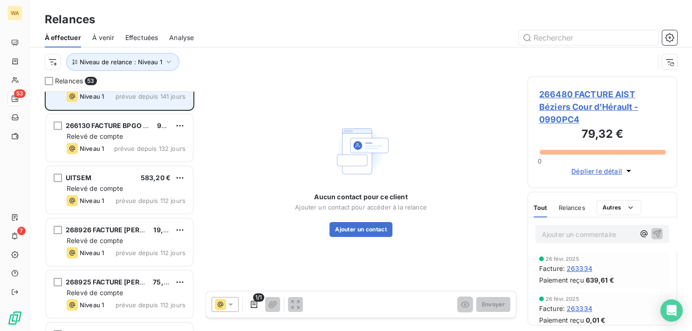
scroll to position [188, 0]
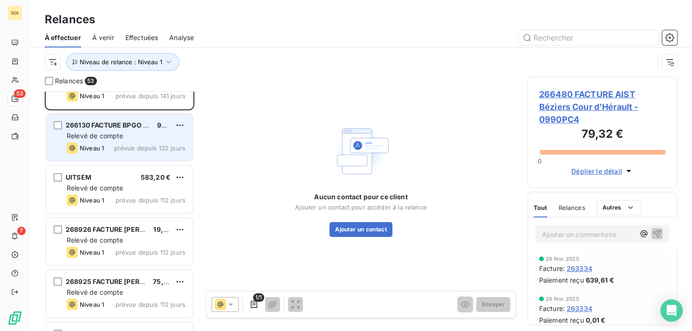
click at [131, 139] on div "Relevé de compte" at bounding box center [126, 135] width 119 height 9
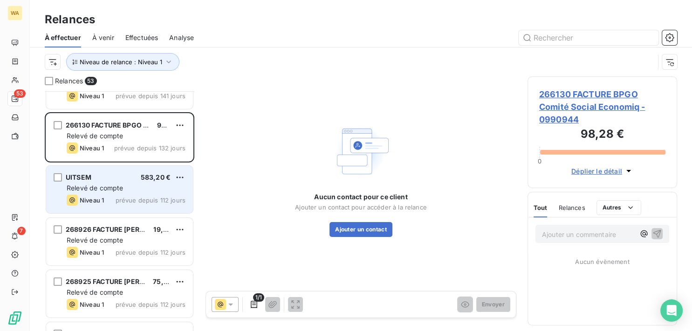
click at [111, 184] on div "Relevé de compte" at bounding box center [126, 188] width 119 height 9
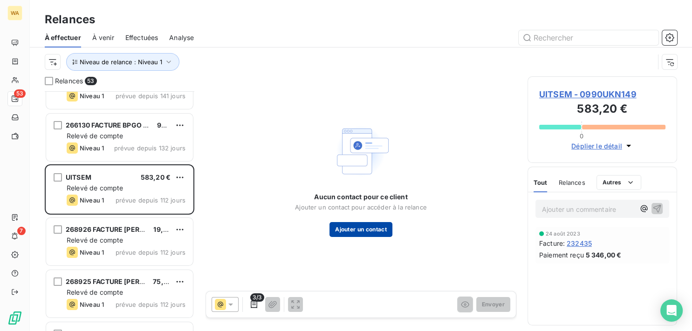
click at [358, 234] on button "Ajouter un contact" at bounding box center [361, 229] width 63 height 15
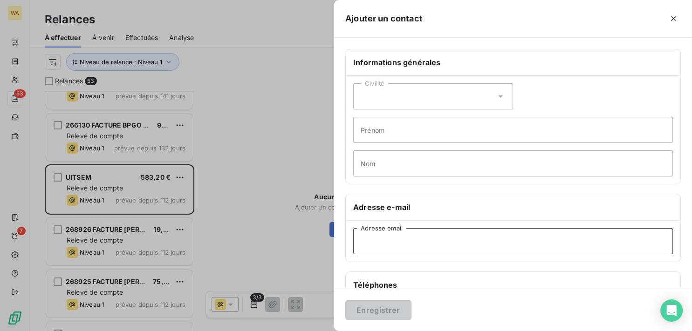
click at [424, 238] on input "Adresse email" at bounding box center [513, 241] width 320 height 26
paste input "[EMAIL_ADDRESS][DOMAIN_NAME]"
type input "[EMAIL_ADDRESS][DOMAIN_NAME]"
click at [389, 309] on button "Enregistrer" at bounding box center [378, 311] width 66 height 20
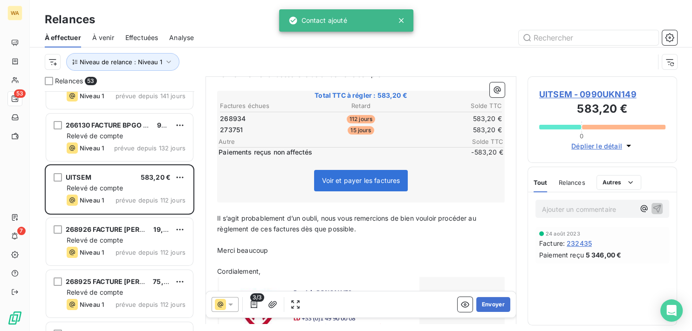
scroll to position [141, 0]
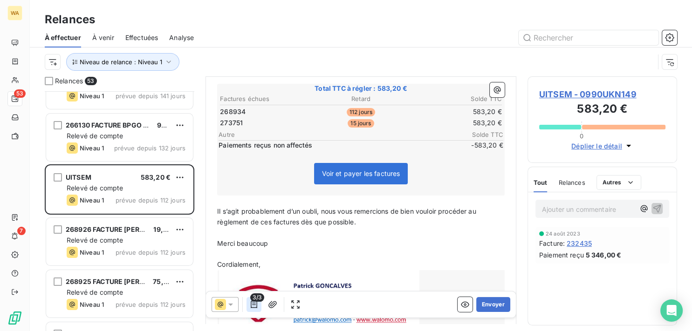
click at [254, 307] on icon "button" at bounding box center [253, 304] width 9 height 9
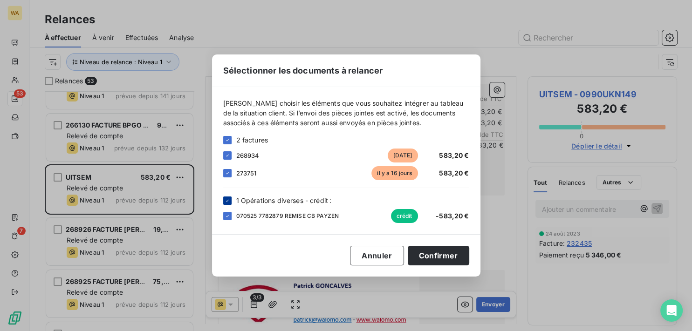
click at [228, 199] on icon at bounding box center [228, 201] width 6 height 6
click at [227, 156] on icon at bounding box center [228, 156] width 6 height 6
click at [434, 257] on button "Confirmer" at bounding box center [439, 256] width 62 height 20
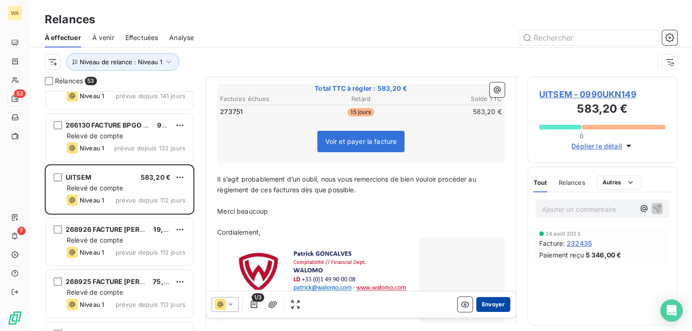
click at [483, 305] on button "Envoyer" at bounding box center [493, 304] width 34 height 15
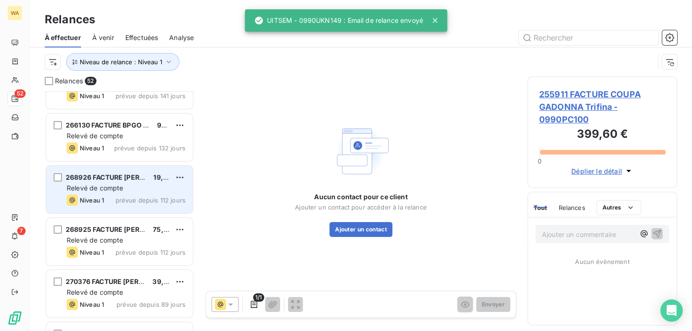
click at [133, 190] on div "Relevé de compte" at bounding box center [126, 188] width 119 height 9
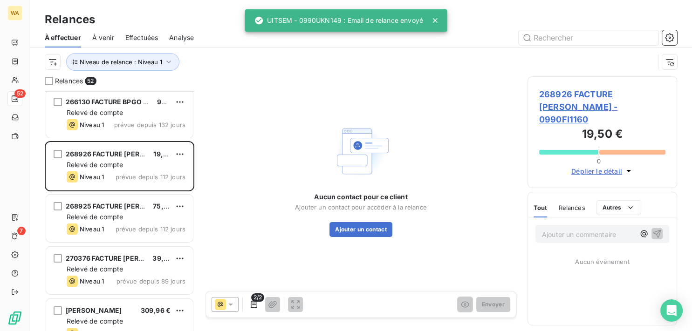
scroll to position [235, 0]
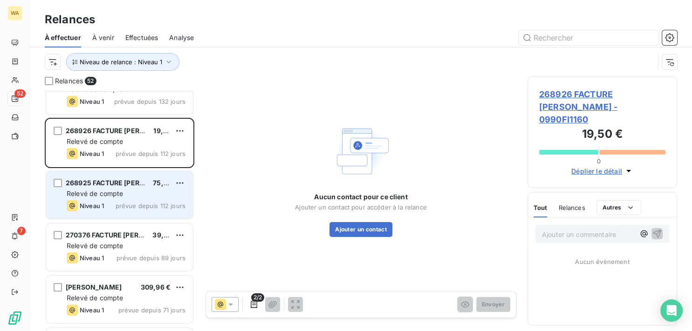
click at [121, 193] on span "Relevé de compte" at bounding box center [95, 194] width 56 height 8
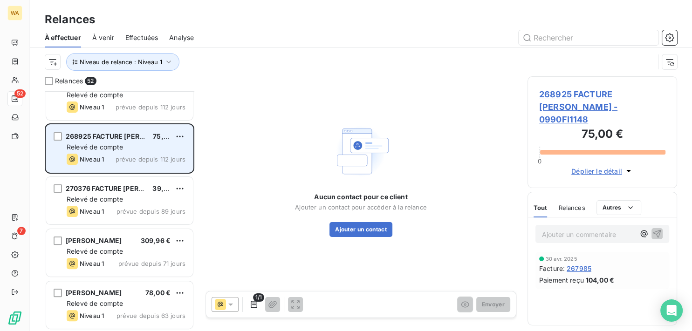
scroll to position [282, 0]
click at [121, 193] on div "270376 FACTURE [PERSON_NAME] 39,00 € Relevé de compte Niveau 1 prévue depuis 89…" at bounding box center [119, 201] width 147 height 48
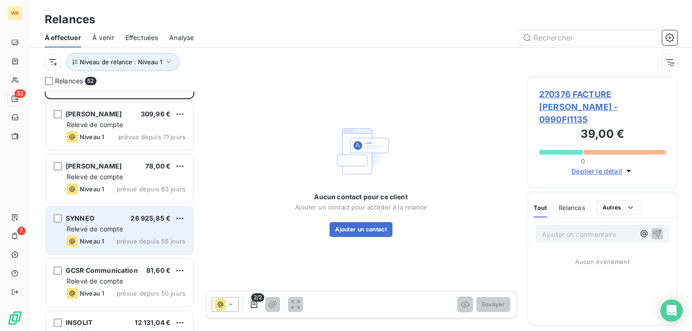
scroll to position [423, 0]
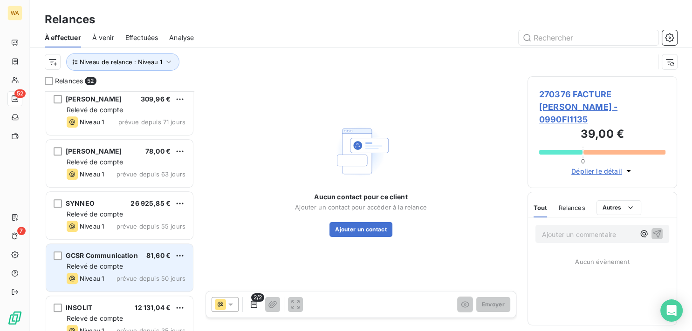
click at [141, 259] on div "GCSR Communication 81,60 €" at bounding box center [126, 256] width 119 height 8
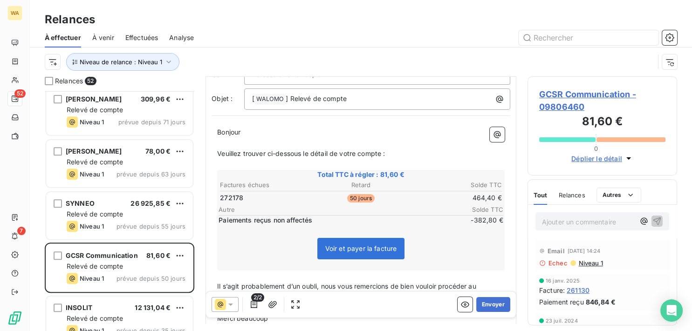
scroll to position [94, 0]
click at [479, 303] on button "Envoyer" at bounding box center [493, 304] width 34 height 15
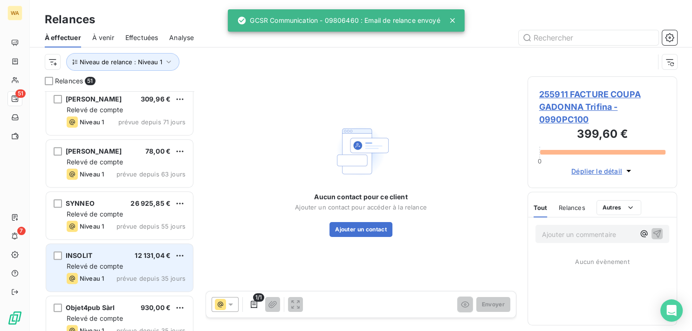
click at [137, 266] on div "Relevé de compte" at bounding box center [126, 266] width 119 height 9
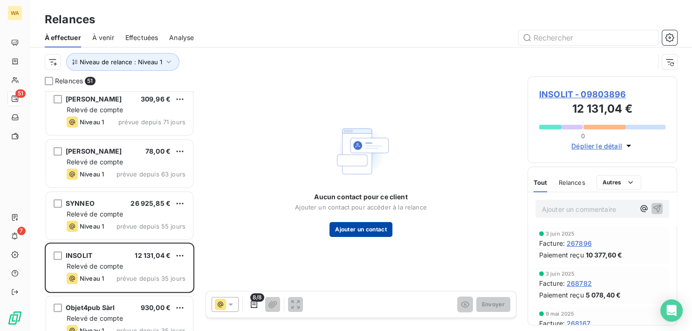
click at [372, 226] on button "Ajouter un contact" at bounding box center [361, 229] width 63 height 15
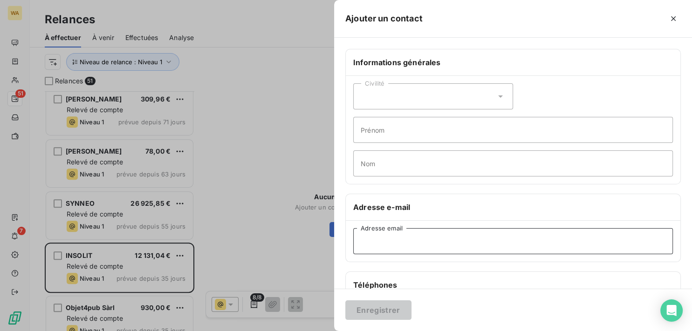
click at [424, 240] on input "Adresse email" at bounding box center [513, 241] width 320 height 26
paste input "[EMAIL_ADDRESS][DOMAIN_NAME]"
type input "[EMAIL_ADDRESS][DOMAIN_NAME]"
click at [390, 304] on button "Enregistrer" at bounding box center [378, 311] width 66 height 20
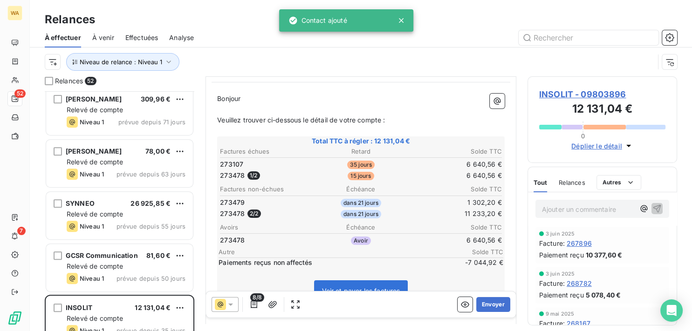
scroll to position [94, 0]
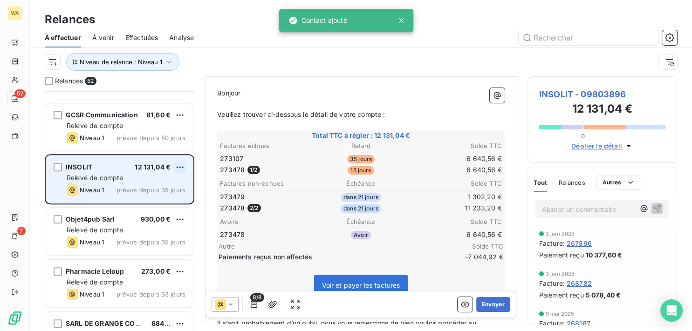
click at [180, 169] on html "WA 52 7 Relances À effectuer À venir Effectuées Analyse Niveau de relance : Niv…" at bounding box center [346, 165] width 692 height 331
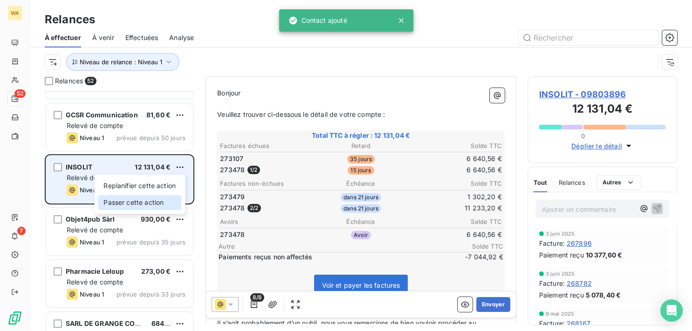
click at [164, 202] on div "Passer cette action" at bounding box center [139, 202] width 83 height 15
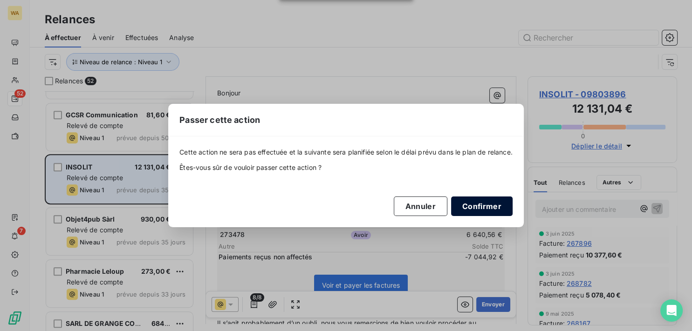
click at [488, 206] on button "Confirmer" at bounding box center [482, 207] width 62 height 20
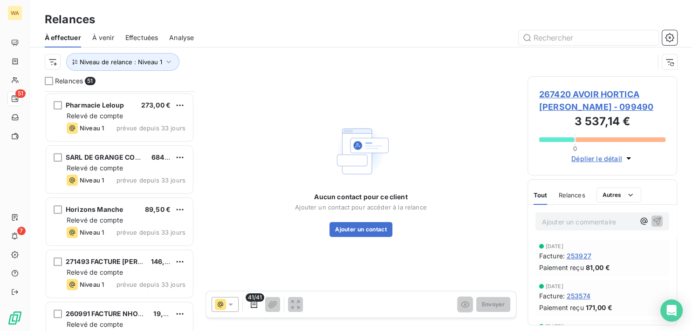
scroll to position [658, 0]
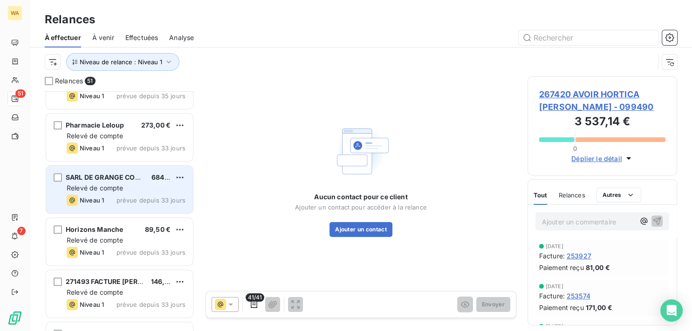
click at [133, 185] on div "Relevé de compte" at bounding box center [126, 188] width 119 height 9
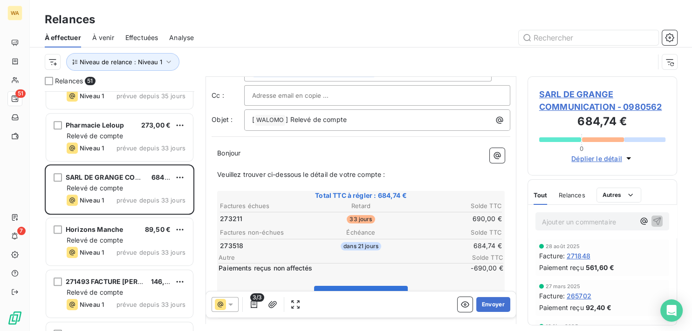
scroll to position [47, 0]
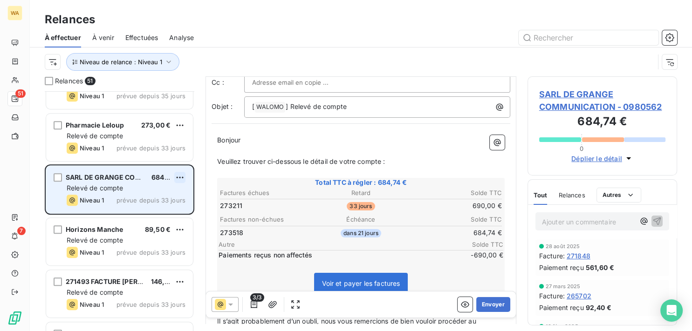
click at [185, 177] on html "WA 51 7 Relances À effectuer À venir Effectuées Analyse Niveau de relance : Niv…" at bounding box center [346, 165] width 692 height 331
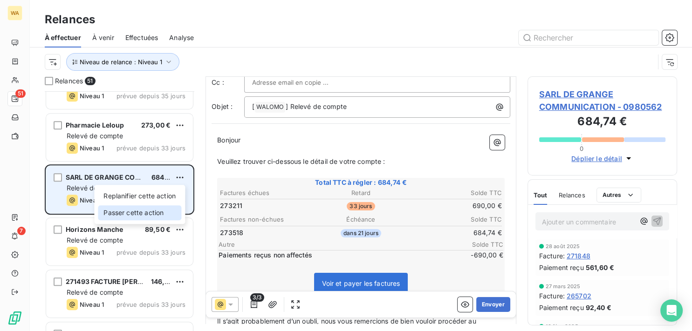
click at [161, 210] on div "Passer cette action" at bounding box center [139, 213] width 83 height 15
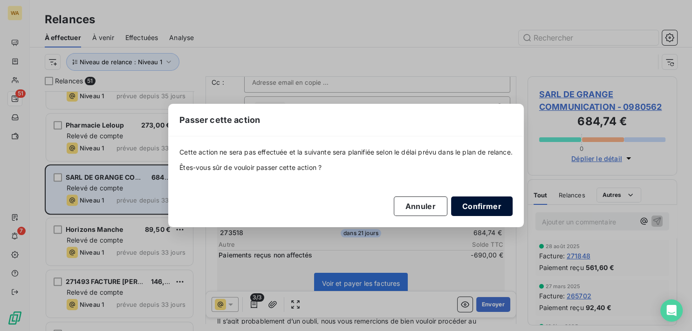
click at [501, 212] on button "Confirmer" at bounding box center [482, 207] width 62 height 20
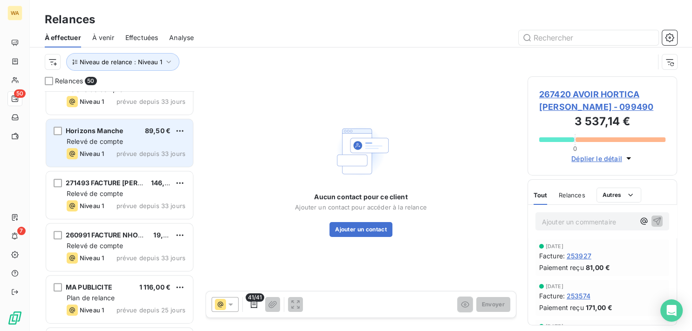
scroll to position [752, 0]
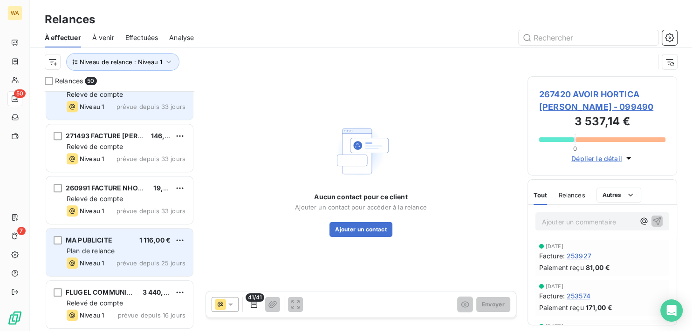
click at [117, 248] on div "Plan de relance" at bounding box center [126, 251] width 119 height 9
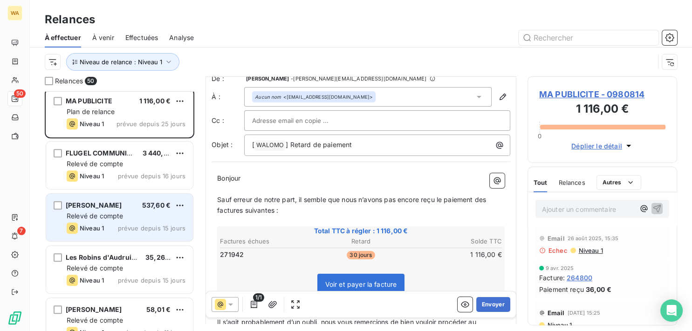
scroll to position [893, 0]
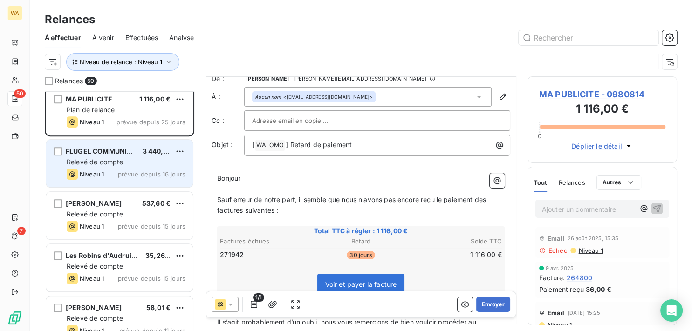
drag, startPoint x: 129, startPoint y: 165, endPoint x: 146, endPoint y: 182, distance: 24.4
click at [129, 165] on div "Relevé de compte" at bounding box center [126, 162] width 119 height 9
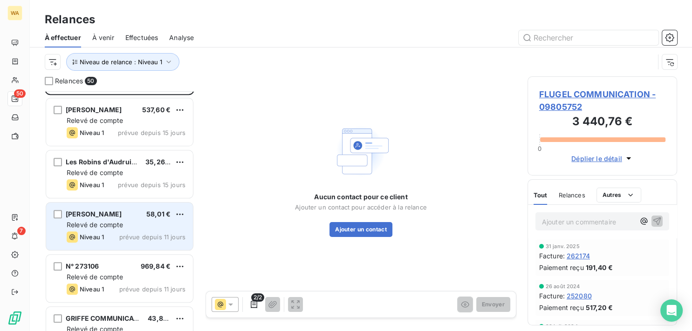
scroll to position [1034, 0]
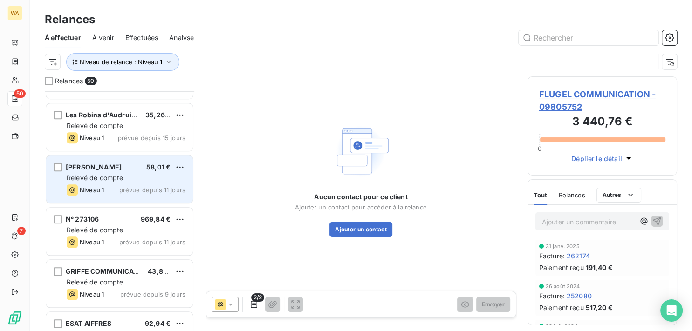
click at [116, 176] on span "Relevé de compte" at bounding box center [95, 178] width 56 height 8
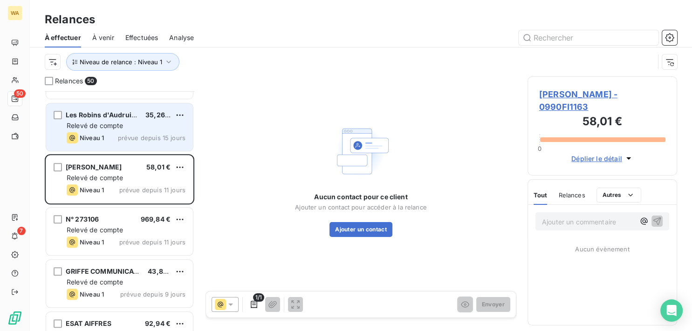
click at [120, 131] on div "Les Robins d'Audruicq 35,26 € Relevé de compte Niveau 1 prévue depuis 15 jours" at bounding box center [119, 127] width 147 height 48
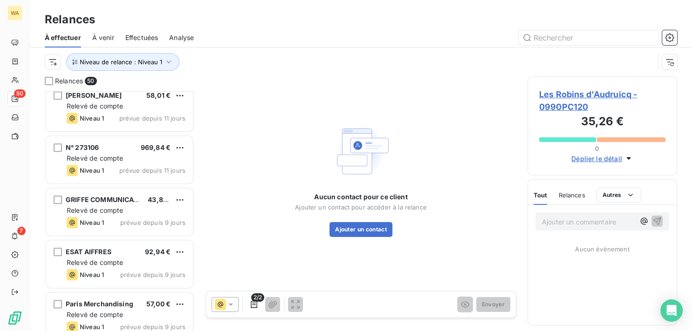
scroll to position [1128, 0]
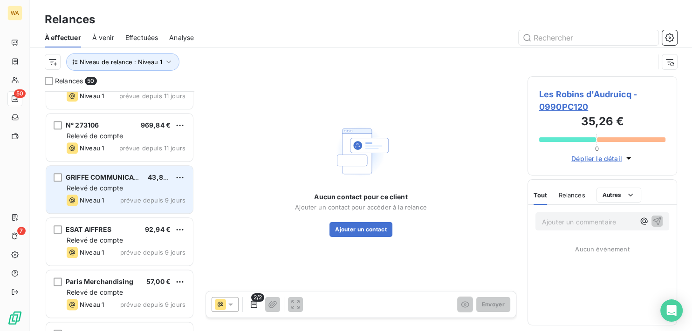
click at [98, 192] on div "Relevé de compte" at bounding box center [126, 188] width 119 height 9
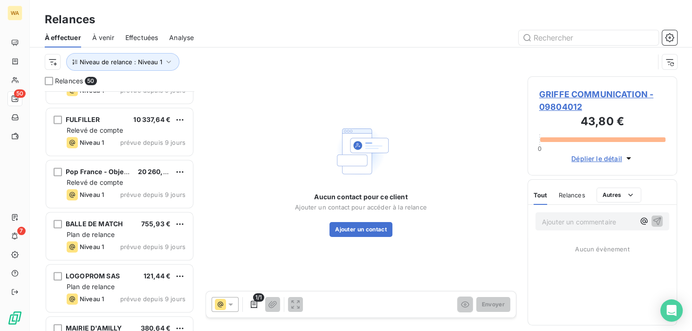
scroll to position [1363, 0]
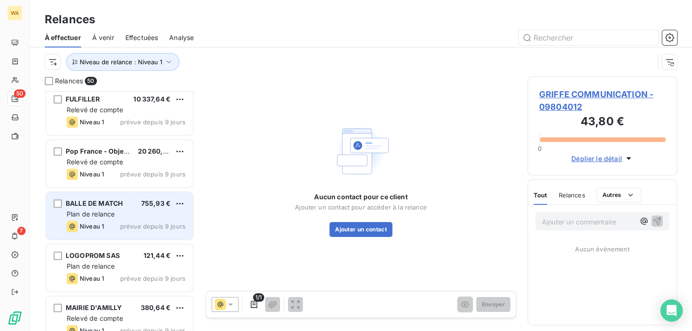
click at [111, 221] on div "BALLE DE MATCH 755,93 € Plan de relance Niveau 1 prévue depuis 9 jours" at bounding box center [119, 216] width 147 height 48
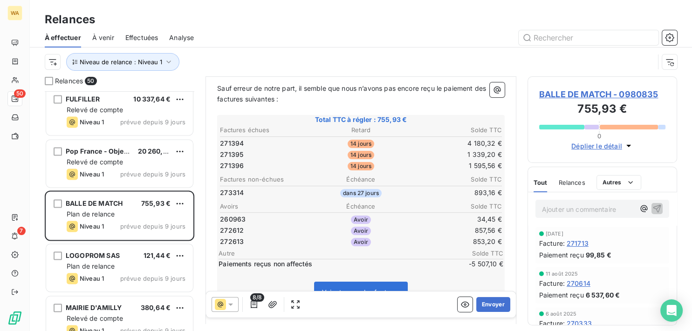
scroll to position [141, 0]
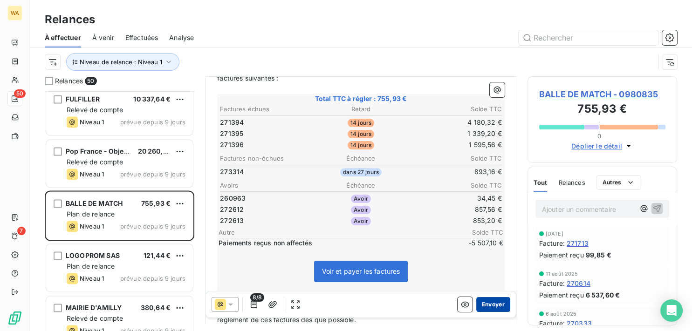
click at [484, 301] on button "Envoyer" at bounding box center [493, 304] width 34 height 15
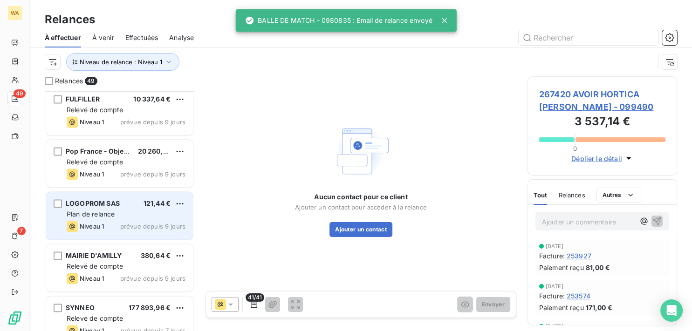
click at [113, 208] on div "LOGOPROM SAS 121,44 € Plan de relance Niveau 1 prévue depuis 9 jours" at bounding box center [119, 216] width 147 height 48
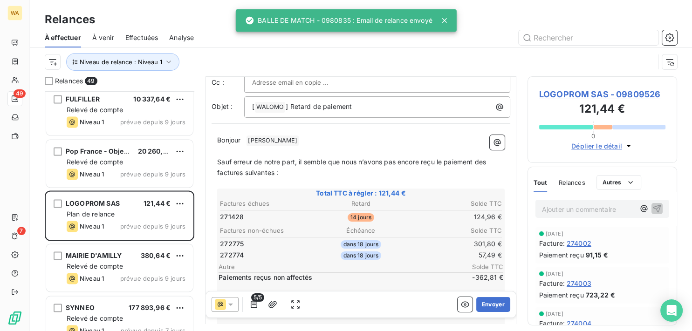
scroll to position [94, 0]
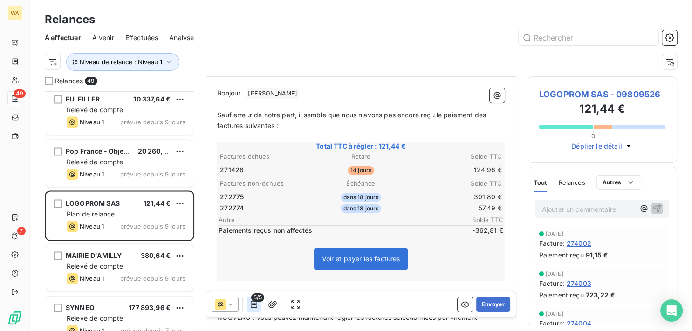
click at [253, 309] on icon "button" at bounding box center [253, 304] width 9 height 9
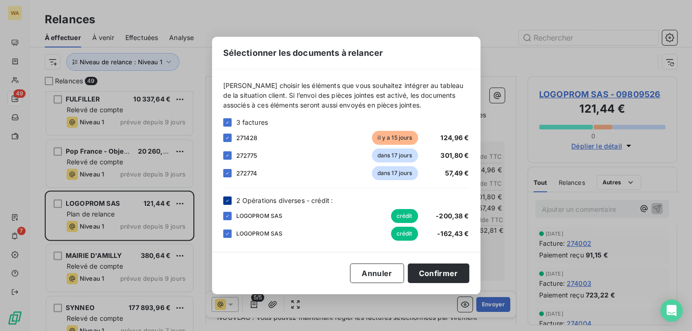
click at [227, 200] on icon at bounding box center [228, 201] width 6 height 6
click at [443, 274] on button "Confirmer" at bounding box center [439, 274] width 62 height 20
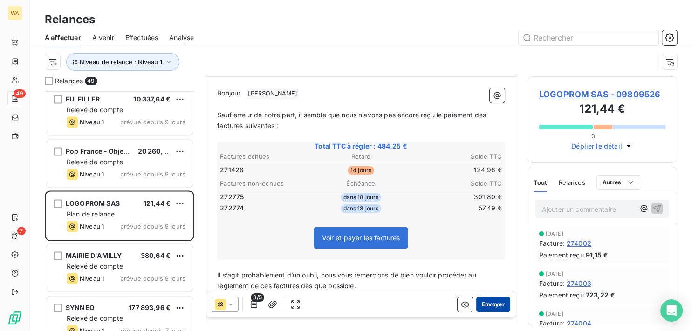
click at [495, 305] on button "Envoyer" at bounding box center [493, 304] width 34 height 15
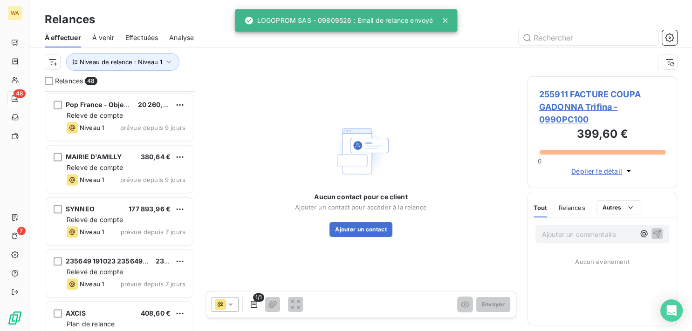
scroll to position [1457, 0]
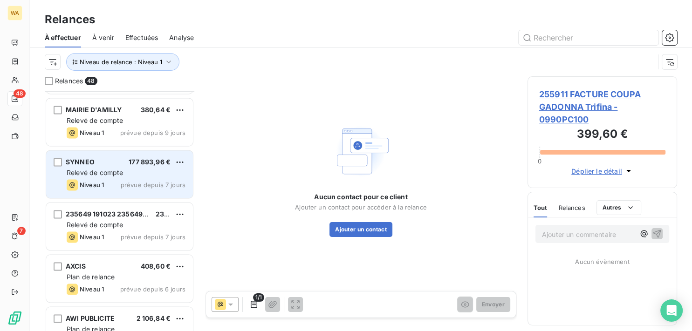
click at [113, 172] on span "Relevé de compte" at bounding box center [95, 173] width 56 height 8
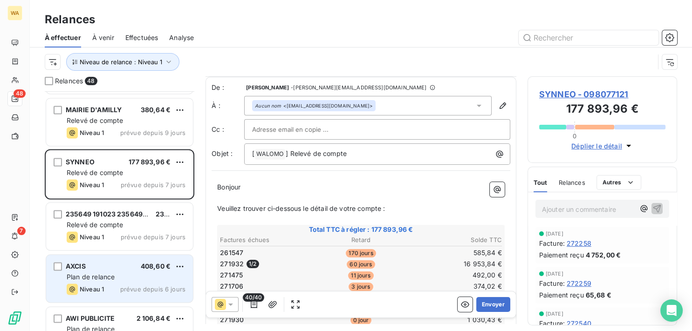
click at [133, 286] on span "prévue depuis 6 jours" at bounding box center [152, 289] width 65 height 7
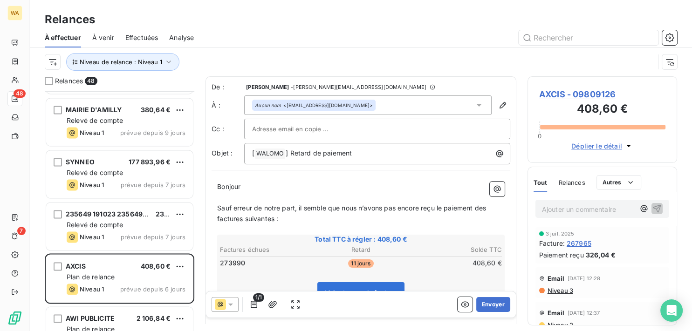
scroll to position [47, 0]
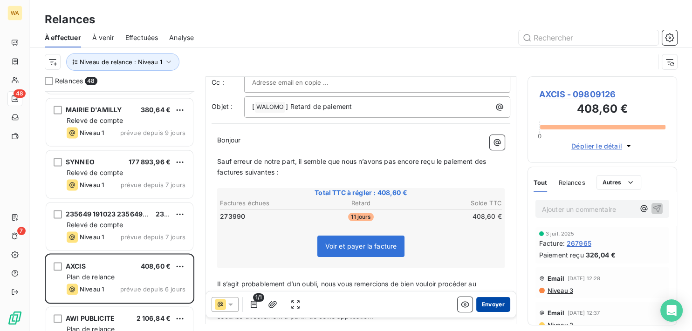
click at [488, 309] on button "Envoyer" at bounding box center [493, 304] width 34 height 15
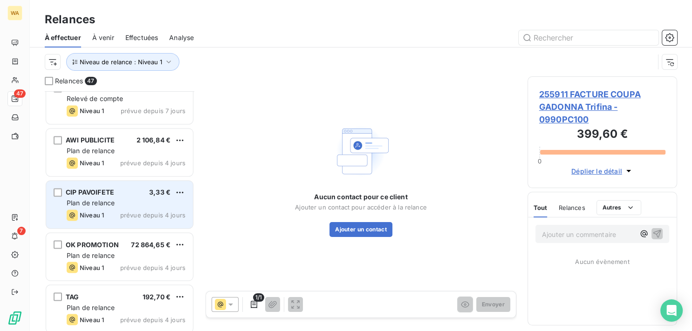
scroll to position [1598, 0]
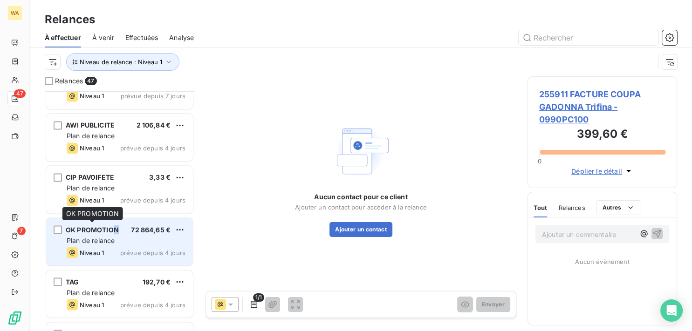
click at [116, 234] on div "OK PROMOTION" at bounding box center [92, 229] width 53 height 9
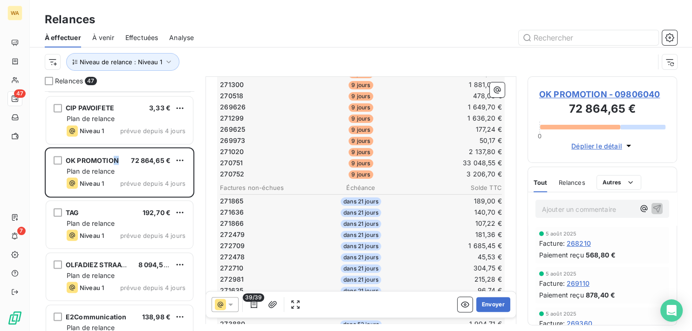
scroll to position [1692, 0]
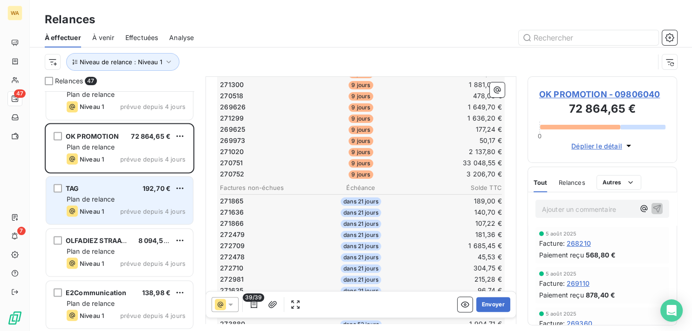
click at [101, 203] on div "Plan de relance" at bounding box center [126, 198] width 119 height 9
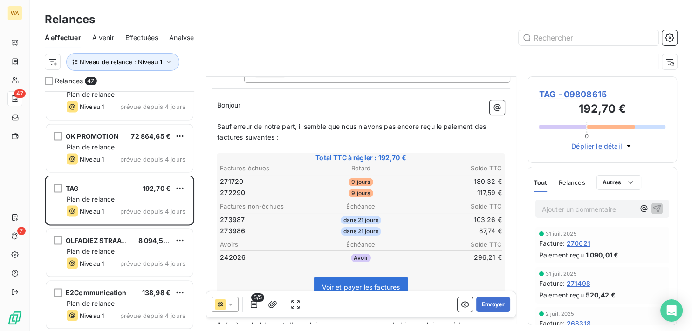
scroll to position [94, 0]
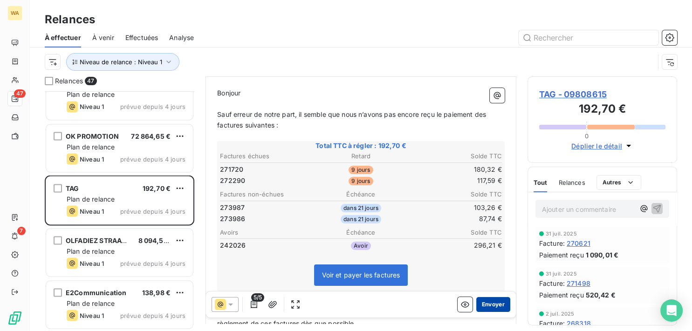
click at [487, 307] on button "Envoyer" at bounding box center [493, 304] width 34 height 15
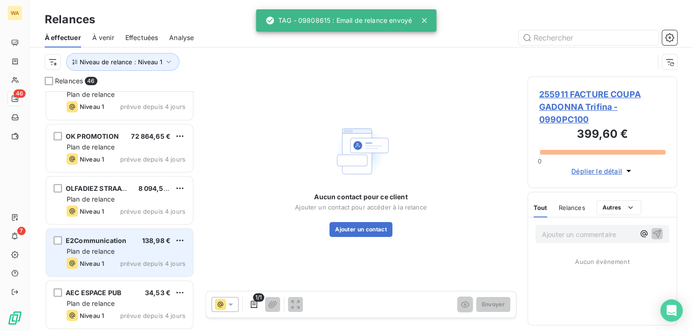
click at [140, 242] on div "E2Communication 138,98 €" at bounding box center [126, 240] width 119 height 8
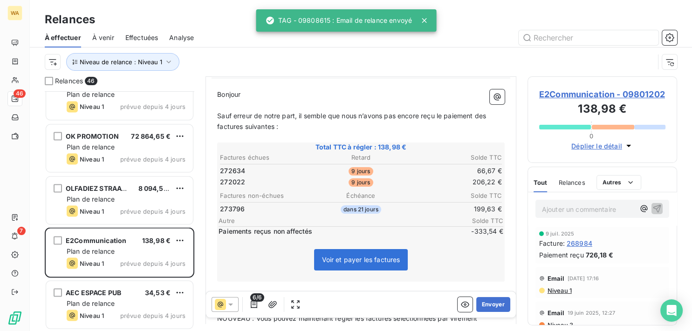
scroll to position [94, 0]
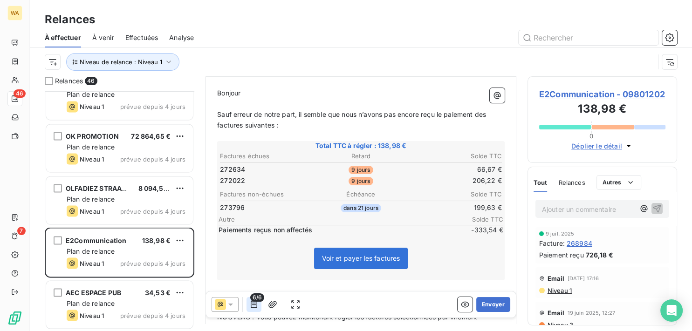
click at [255, 303] on icon "button" at bounding box center [254, 304] width 7 height 7
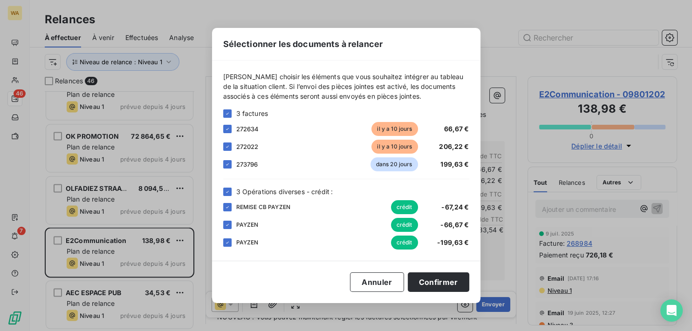
click at [232, 229] on div "PAYZEN crédit -66,67 €" at bounding box center [346, 225] width 246 height 14
click at [226, 227] on icon at bounding box center [228, 225] width 6 height 6
click at [228, 245] on icon at bounding box center [228, 243] width 6 height 6
click at [228, 166] on icon at bounding box center [228, 165] width 6 height 6
drag, startPoint x: 228, startPoint y: 128, endPoint x: 229, endPoint y: 133, distance: 5.9
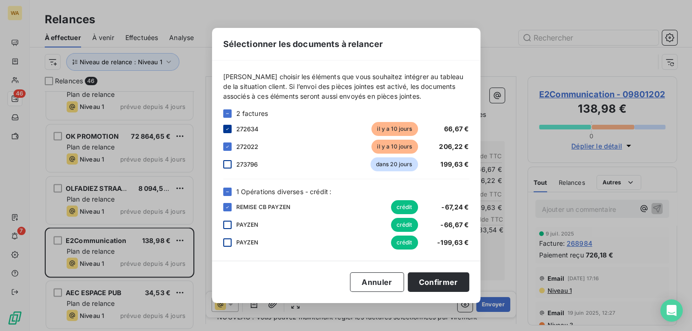
click at [228, 128] on icon at bounding box center [228, 129] width 6 height 6
click at [435, 282] on button "Confirmer" at bounding box center [439, 283] width 62 height 20
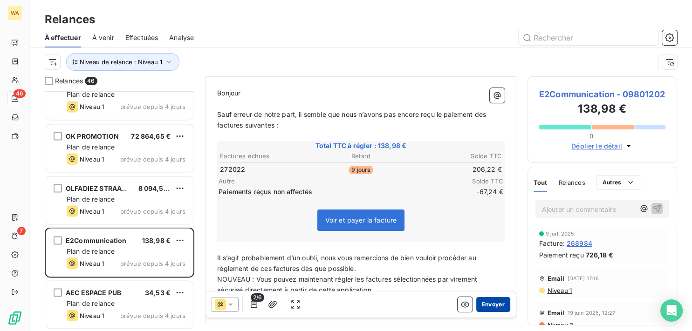
click at [487, 304] on button "Envoyer" at bounding box center [493, 304] width 34 height 15
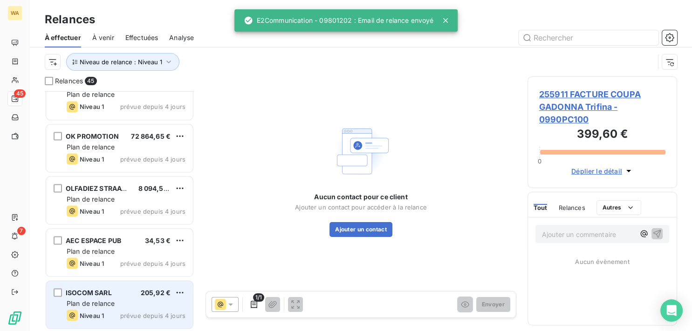
click at [113, 303] on span "Plan de relance" at bounding box center [91, 303] width 48 height 8
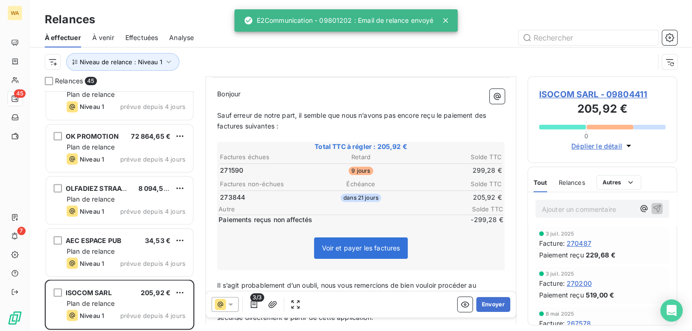
scroll to position [94, 0]
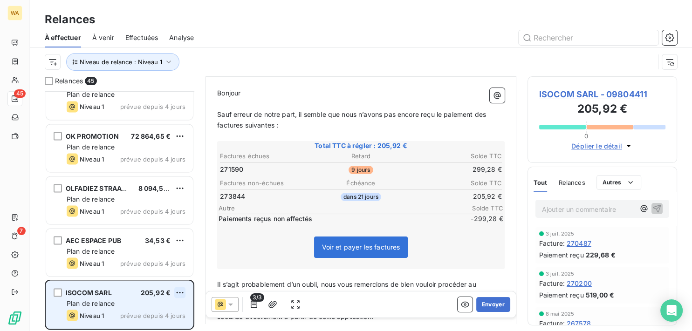
click at [179, 292] on html "WA 45 7 Relances À effectuer À venir Effectuées Analyse Niveau de relance : Niv…" at bounding box center [346, 165] width 692 height 331
click at [160, 276] on div "Passer cette action" at bounding box center [139, 274] width 83 height 15
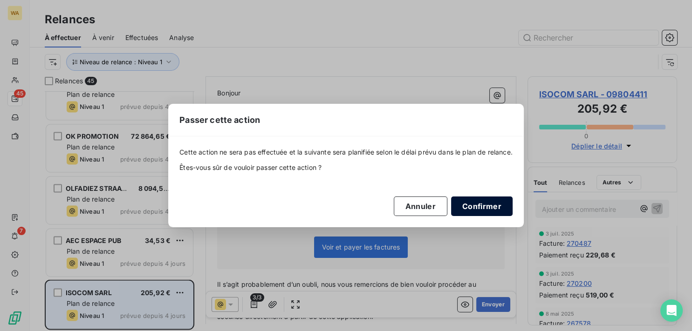
click at [490, 207] on button "Confirmer" at bounding box center [482, 207] width 62 height 20
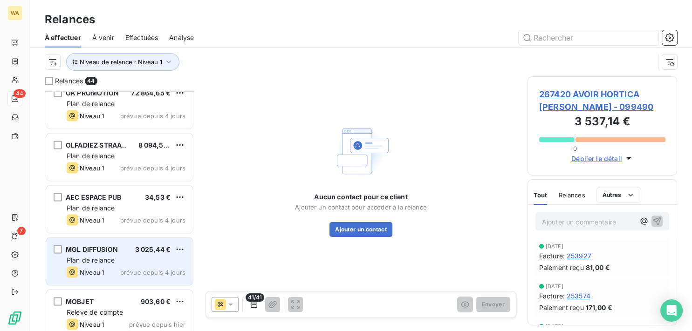
scroll to position [1786, 0]
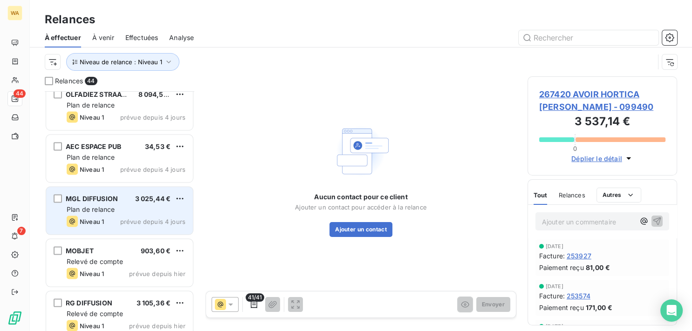
click at [115, 216] on div "Niveau 1 prévue depuis 4 jours" at bounding box center [126, 221] width 119 height 11
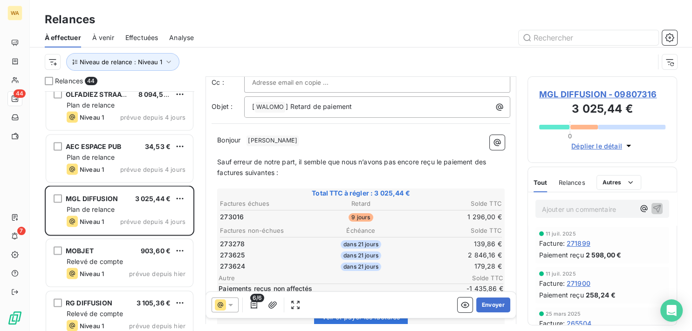
scroll to position [94, 0]
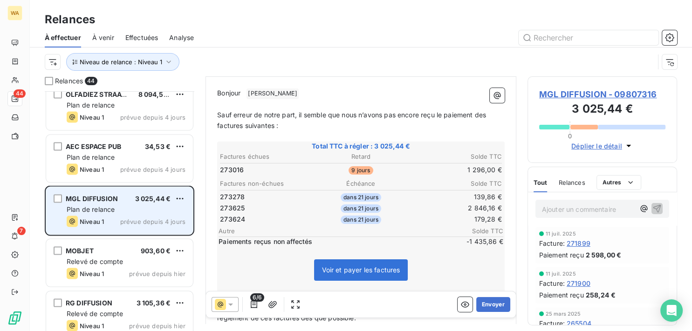
click at [186, 197] on div "MGL DIFFUSION 3 025,44 € Plan de relance Niveau 1 prévue depuis 4 jours" at bounding box center [119, 211] width 147 height 48
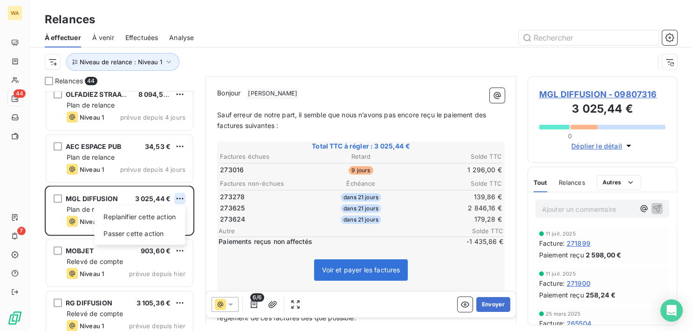
click at [180, 197] on html "WA 44 7 Relances À effectuer À venir Effectuées Analyse Niveau de relance : Niv…" at bounding box center [346, 165] width 692 height 331
click at [158, 233] on div "Passer cette action" at bounding box center [139, 233] width 83 height 15
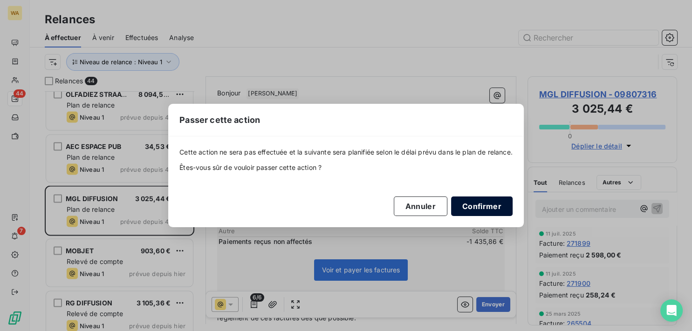
click at [495, 207] on button "Confirmer" at bounding box center [482, 207] width 62 height 20
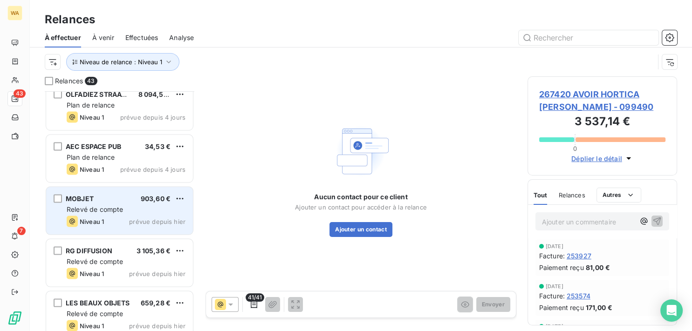
click at [96, 212] on span "Relevé de compte" at bounding box center [95, 209] width 56 height 8
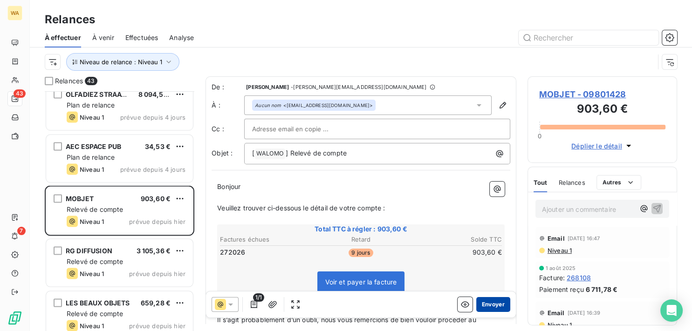
click at [486, 307] on button "Envoyer" at bounding box center [493, 304] width 34 height 15
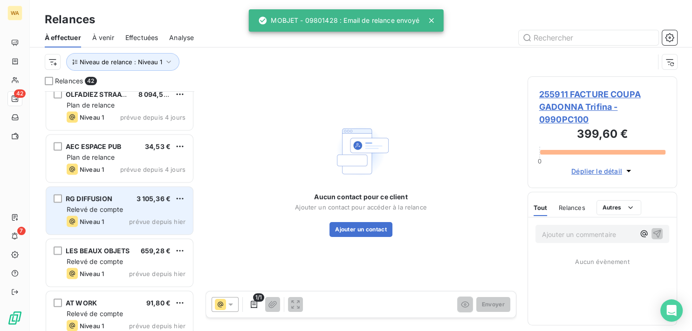
click at [108, 216] on div "Niveau 1 prévue depuis hier" at bounding box center [126, 221] width 119 height 11
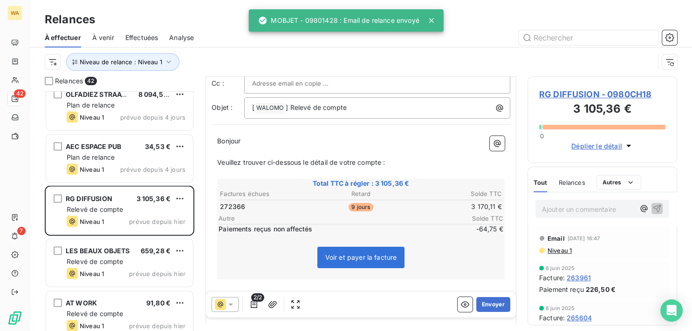
scroll to position [47, 0]
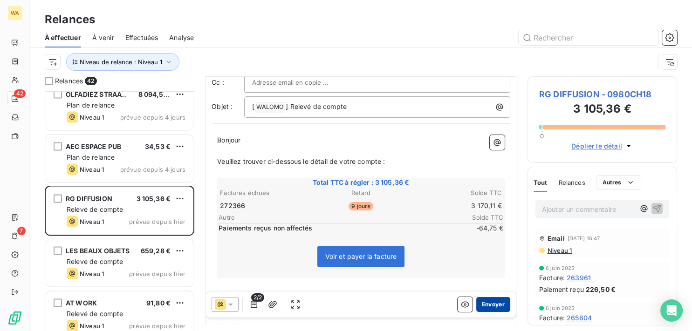
click at [488, 306] on button "Envoyer" at bounding box center [493, 304] width 34 height 15
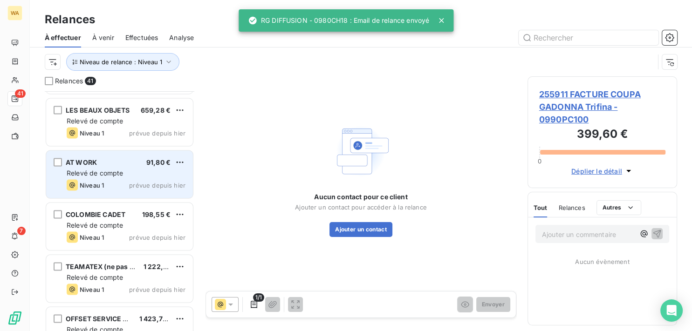
scroll to position [1901, 0]
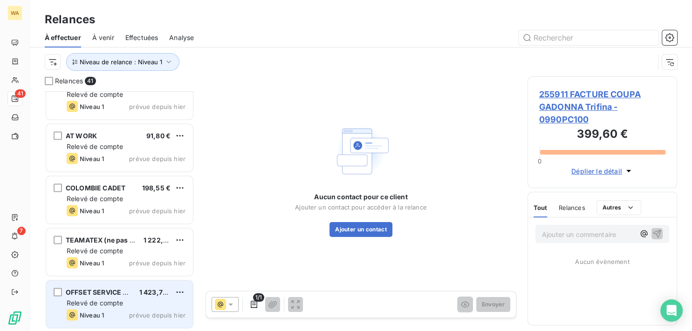
click at [89, 297] on div "OFFSET SERVICE SAS 1 423,77 € Relevé de compte Niveau 1 prévue depuis [DATE]" at bounding box center [119, 305] width 147 height 48
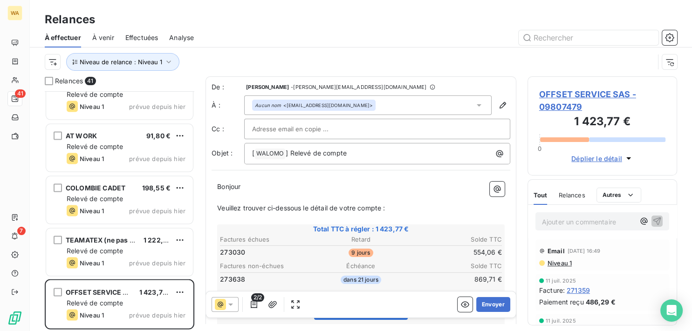
scroll to position [47, 0]
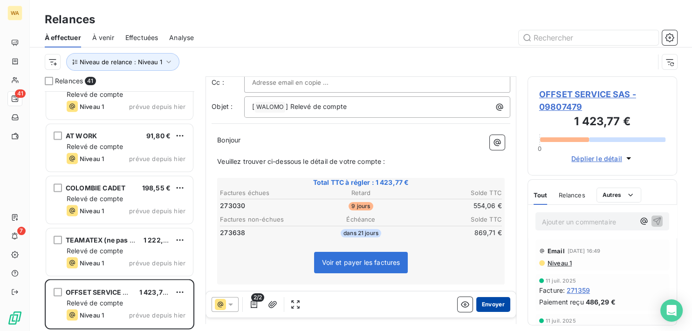
click at [488, 304] on button "Envoyer" at bounding box center [493, 304] width 34 height 15
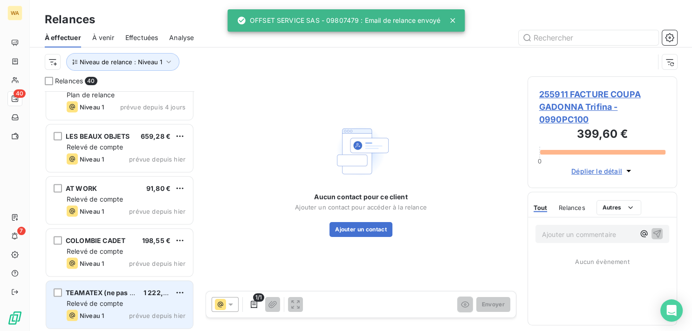
scroll to position [1848, 0]
click at [124, 306] on div "Relevé de compte" at bounding box center [126, 303] width 119 height 9
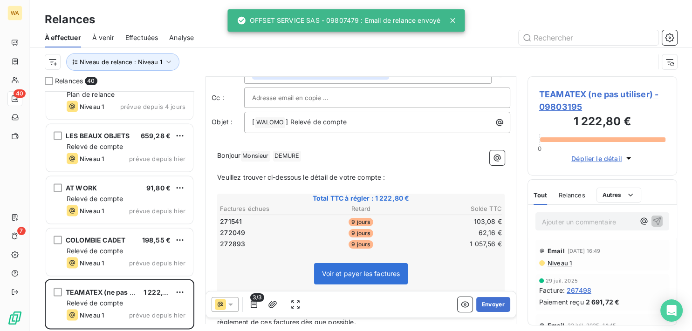
scroll to position [47, 0]
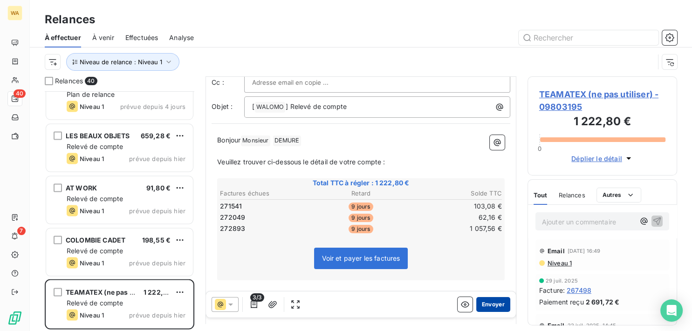
click at [490, 305] on button "Envoyer" at bounding box center [493, 304] width 34 height 15
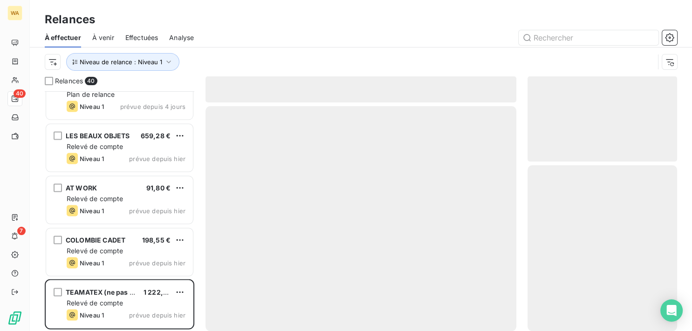
scroll to position [1796, 0]
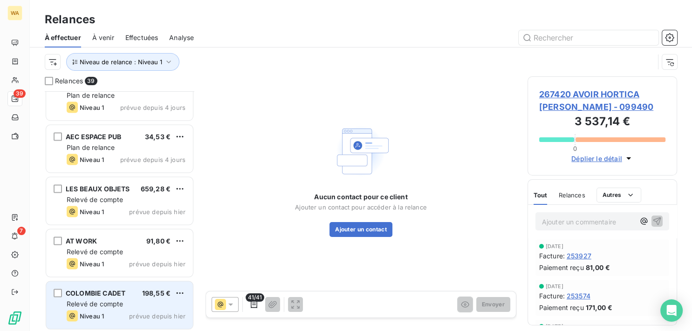
click at [120, 296] on span "COLOMBIE CADET" at bounding box center [96, 293] width 60 height 8
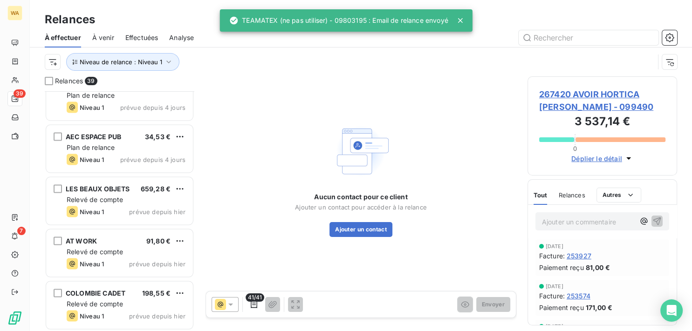
scroll to position [1796, 0]
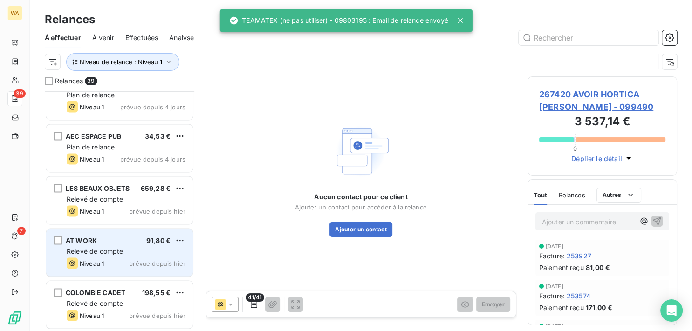
click at [109, 252] on span "Relevé de compte" at bounding box center [95, 251] width 56 height 8
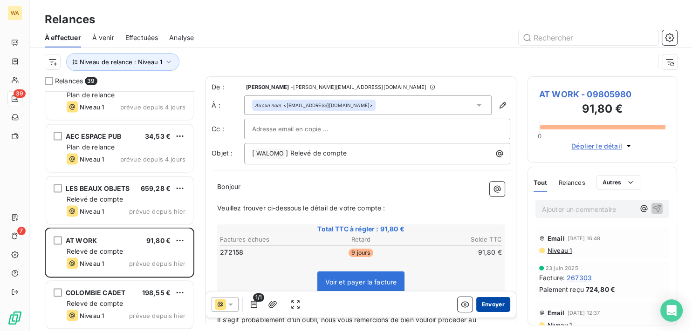
click at [485, 303] on button "Envoyer" at bounding box center [493, 304] width 34 height 15
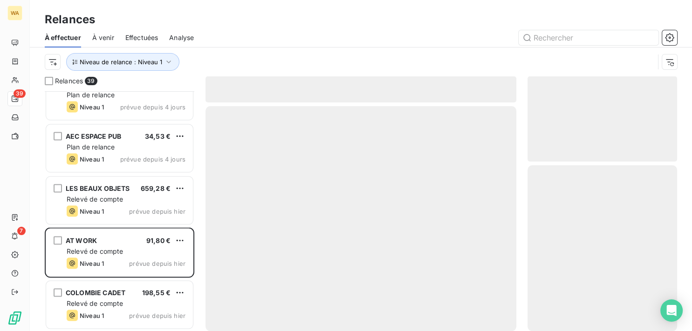
scroll to position [1744, 0]
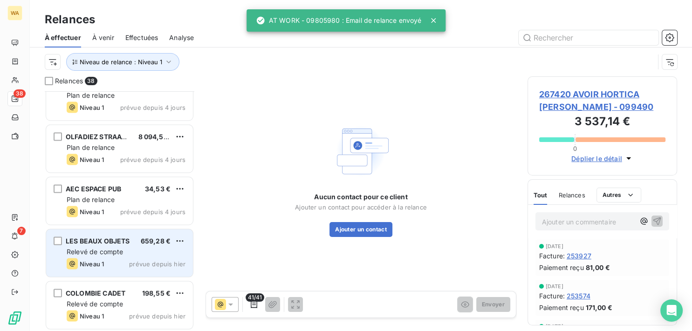
click at [124, 247] on div "Relevé de compte" at bounding box center [126, 251] width 119 height 9
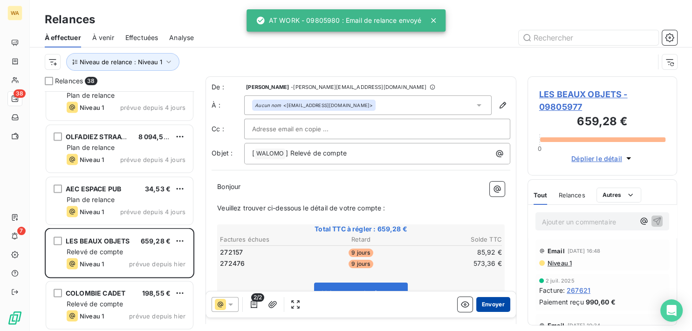
click at [490, 304] on button "Envoyer" at bounding box center [493, 304] width 34 height 15
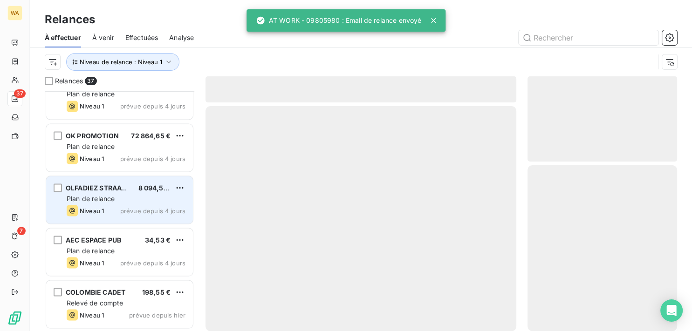
scroll to position [1691, 0]
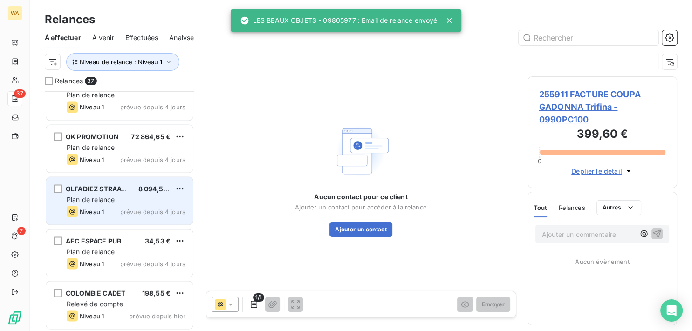
click at [127, 199] on div "Plan de relance" at bounding box center [126, 199] width 119 height 9
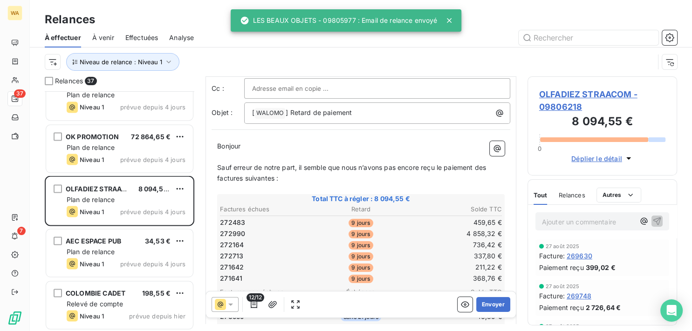
scroll to position [141, 0]
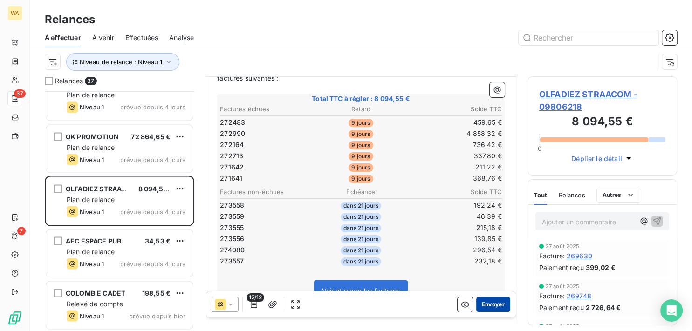
click at [482, 306] on button "Envoyer" at bounding box center [493, 304] width 34 height 15
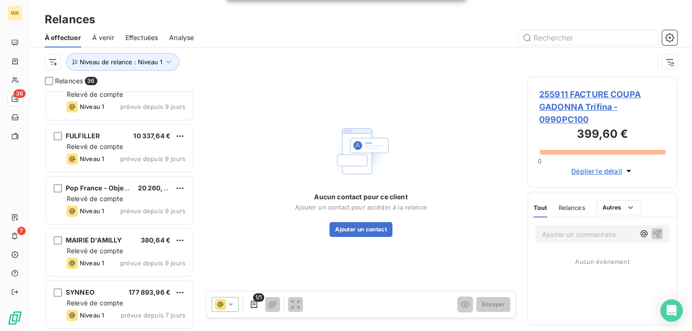
scroll to position [1310, 0]
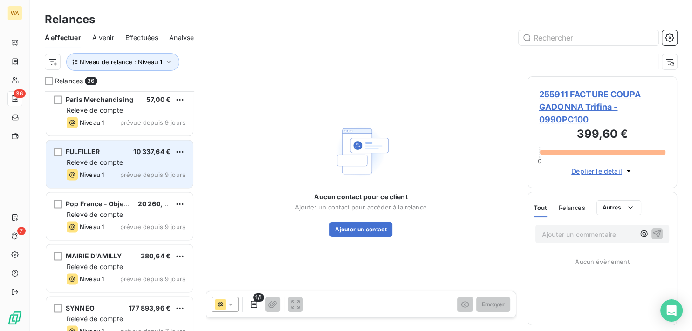
click at [118, 164] on span "Relevé de compte" at bounding box center [95, 163] width 56 height 8
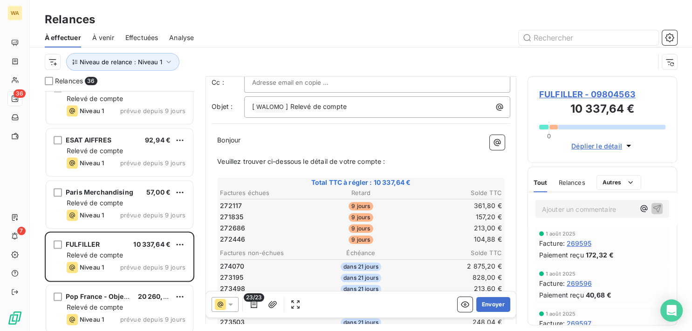
scroll to position [1216, 0]
click at [479, 307] on button "Envoyer" at bounding box center [493, 304] width 34 height 15
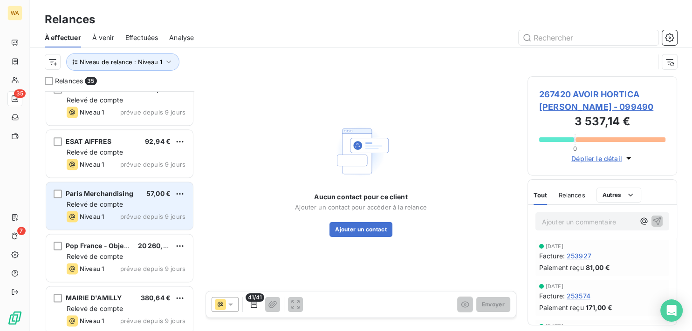
click at [122, 212] on div "Niveau 1 prévue depuis 9 jours" at bounding box center [126, 216] width 119 height 11
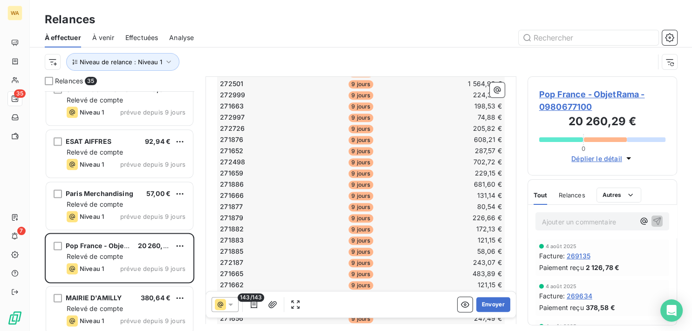
scroll to position [705, 0]
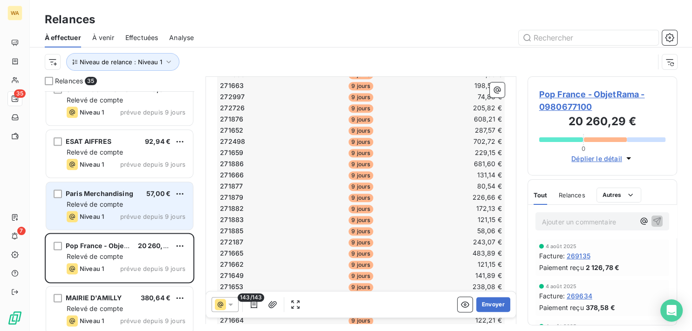
click at [137, 216] on span "prévue depuis 9 jours" at bounding box center [152, 216] width 65 height 7
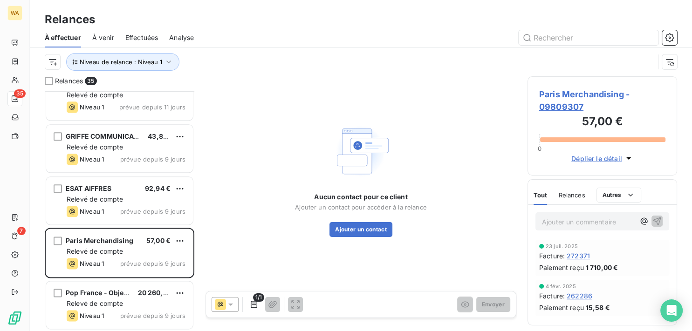
scroll to position [1123, 0]
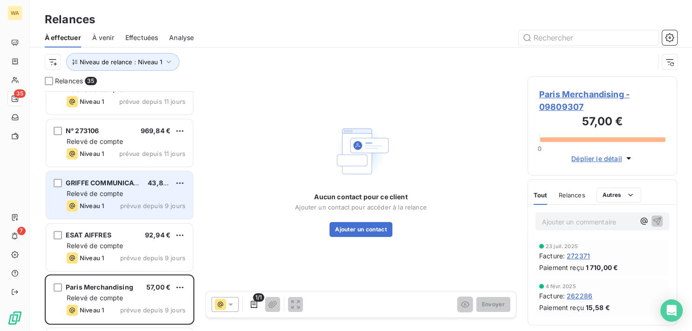
click at [139, 199] on div "GRIFFE COMMUNICATION 43,80 € Relevé de compte Niveau 1 prévue depuis 9 jours" at bounding box center [119, 196] width 147 height 48
